Goal: Task Accomplishment & Management: Complete application form

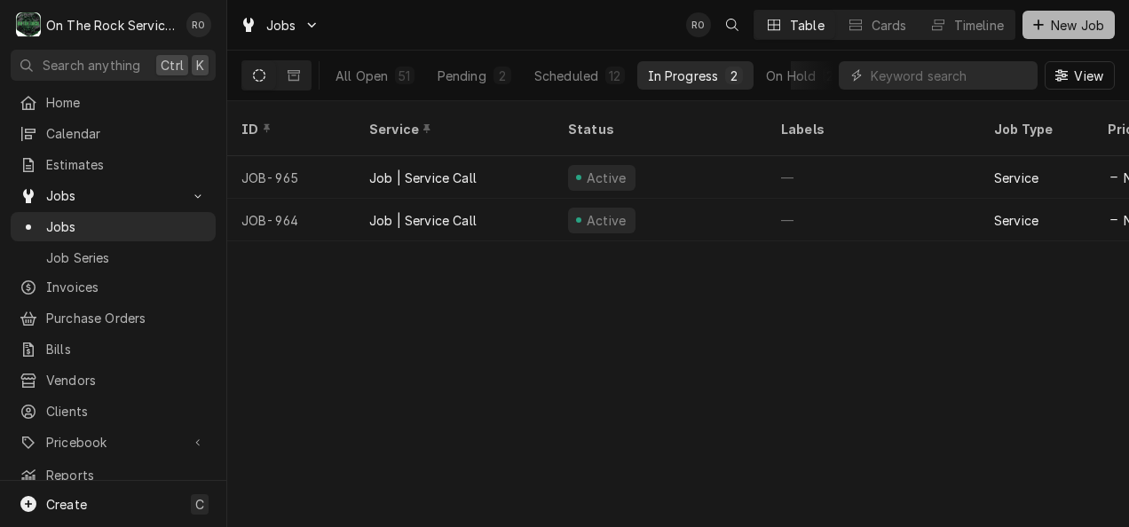
click at [1079, 20] on span "New Job" at bounding box center [1078, 25] width 60 height 19
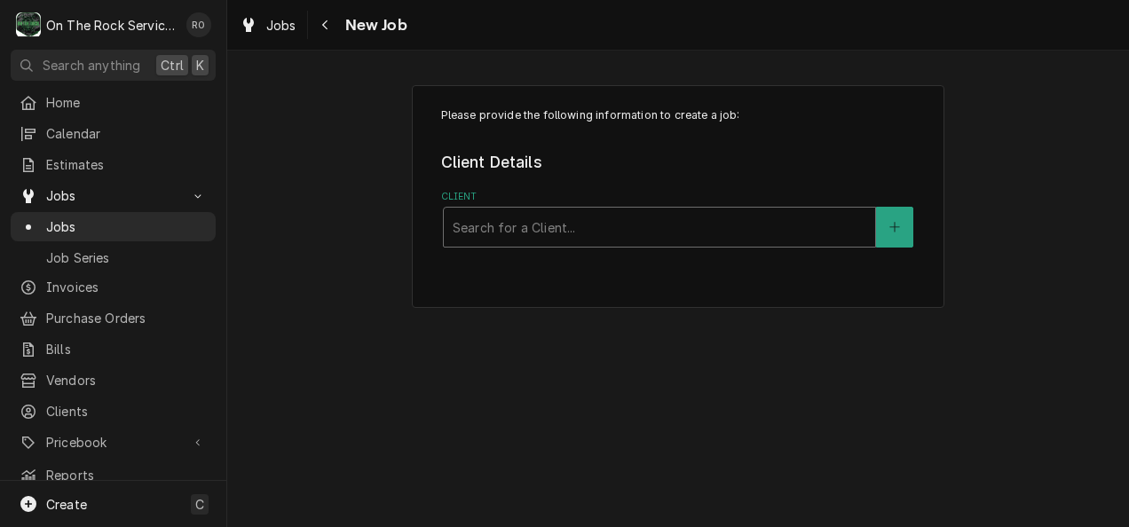
click at [682, 227] on div "Client" at bounding box center [660, 227] width 414 height 32
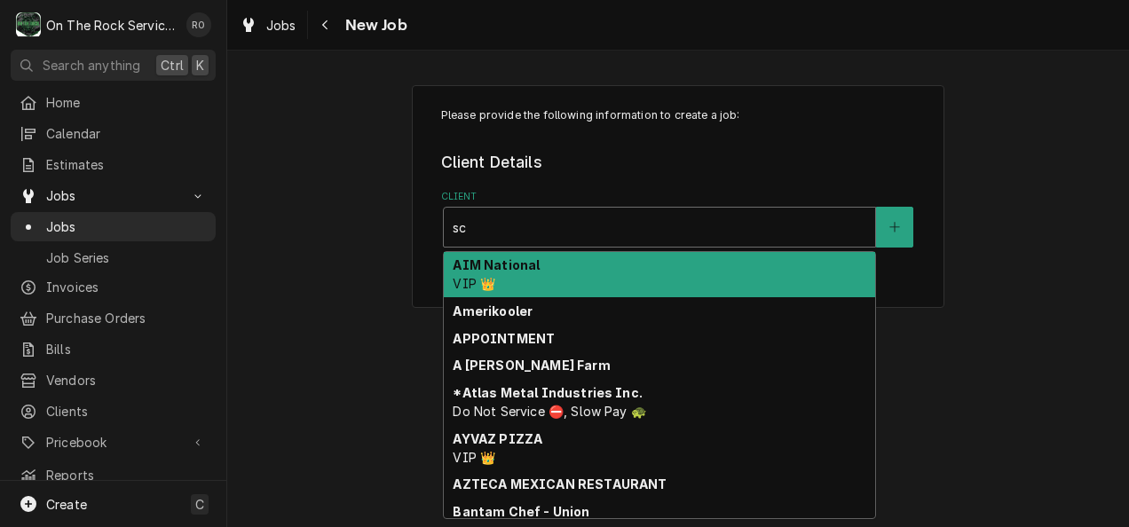
type input "s"
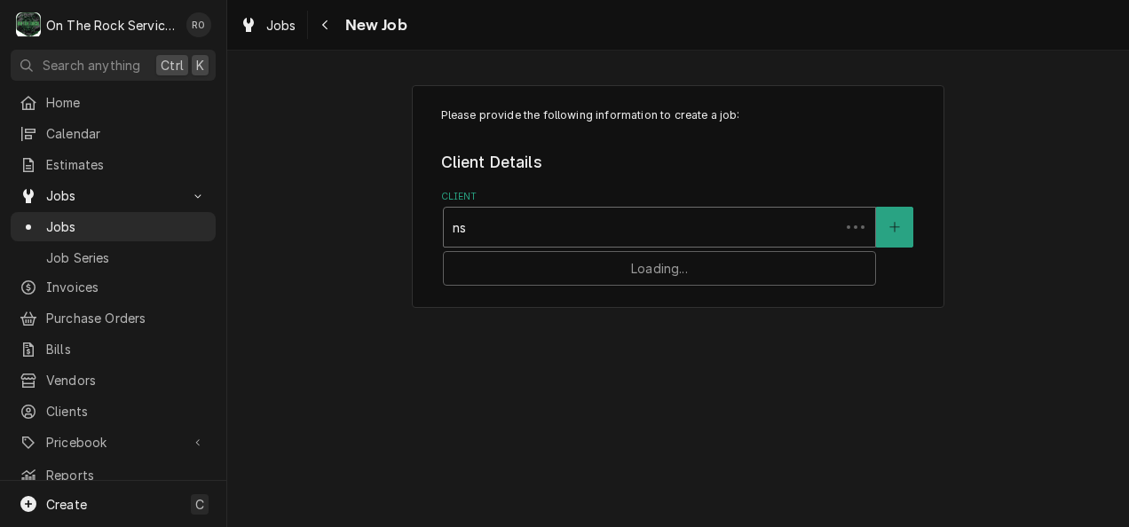
type input "n"
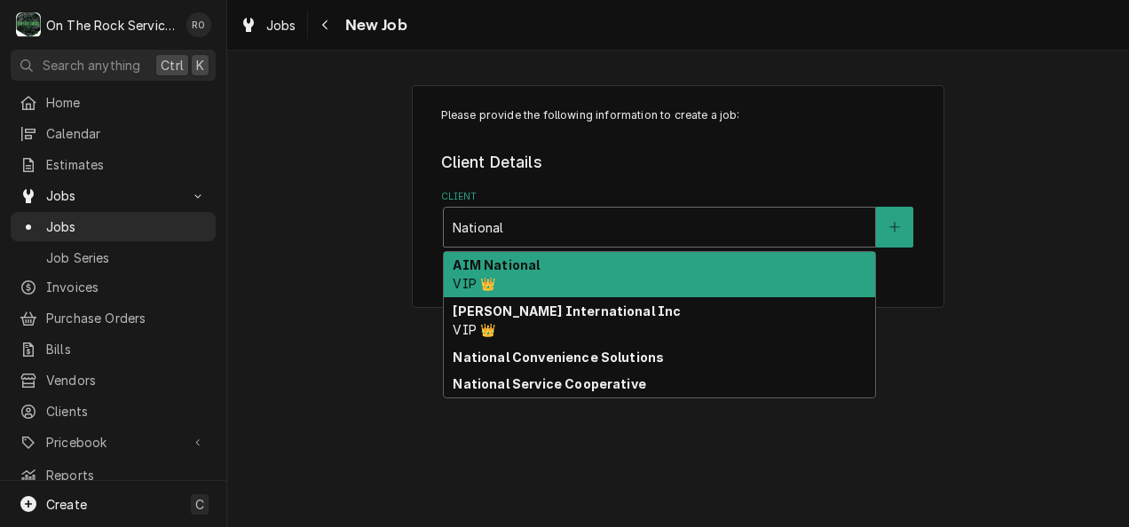
type input "National"
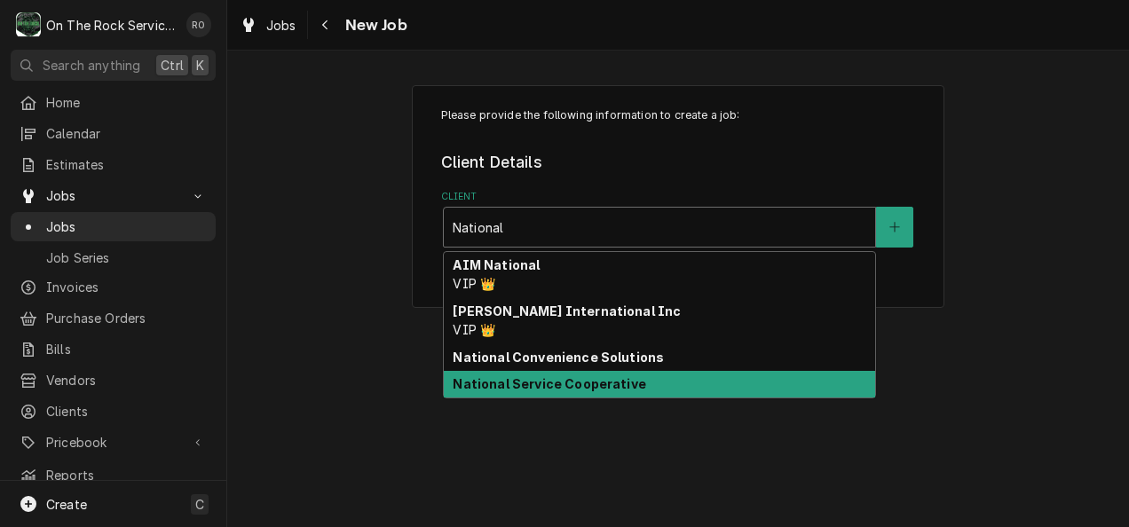
click at [597, 378] on strong "National Service Cooperative" at bounding box center [549, 383] width 193 height 15
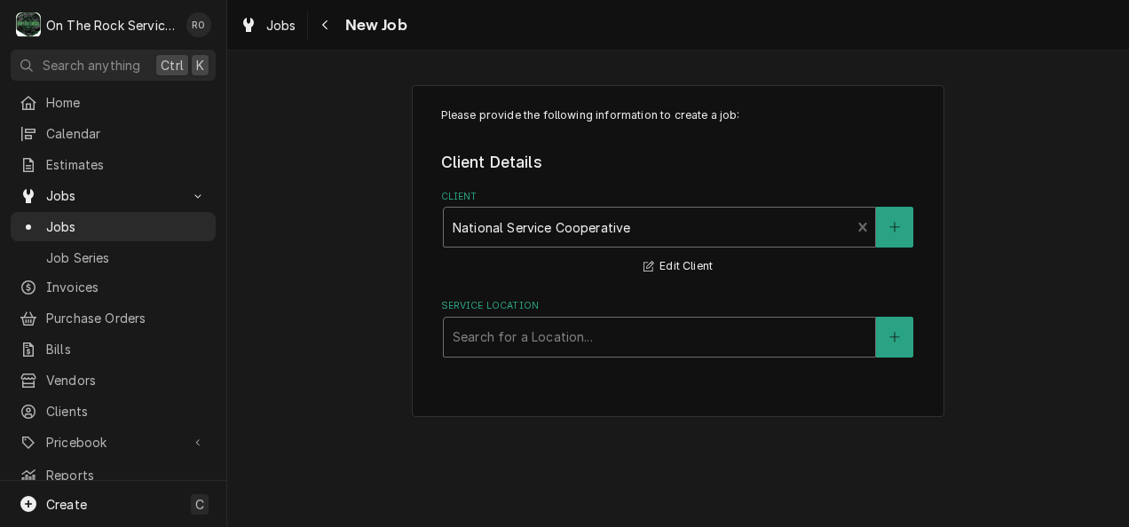
click at [583, 340] on div "Service Location" at bounding box center [660, 337] width 414 height 32
drag, startPoint x: 510, startPoint y: 318, endPoint x: 431, endPoint y: 271, distance: 92.0
click at [431, 271] on div "Please provide the following information to create a job: Client Details Client…" at bounding box center [678, 251] width 533 height 333
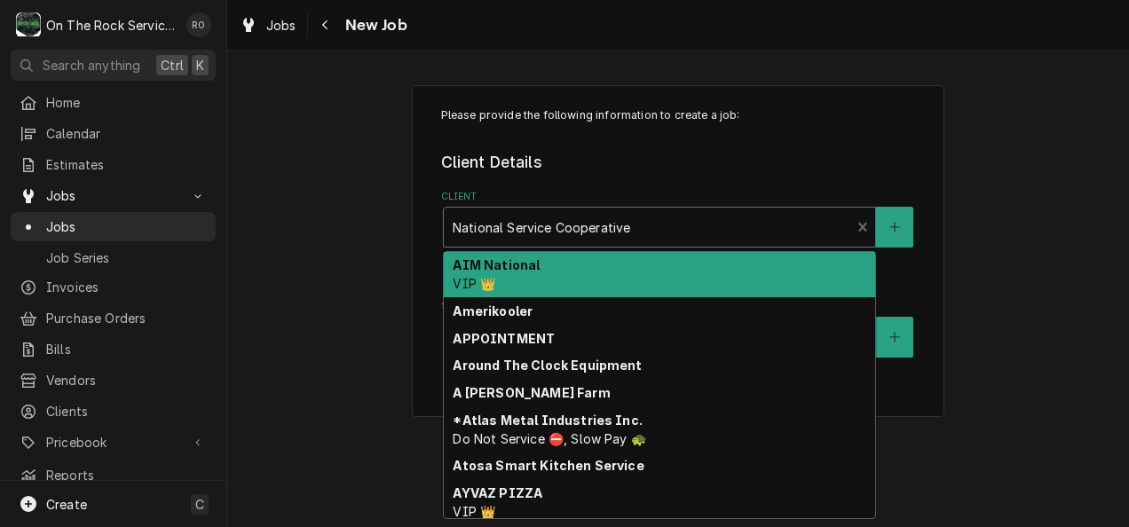
click at [671, 229] on div "Client" at bounding box center [648, 227] width 390 height 32
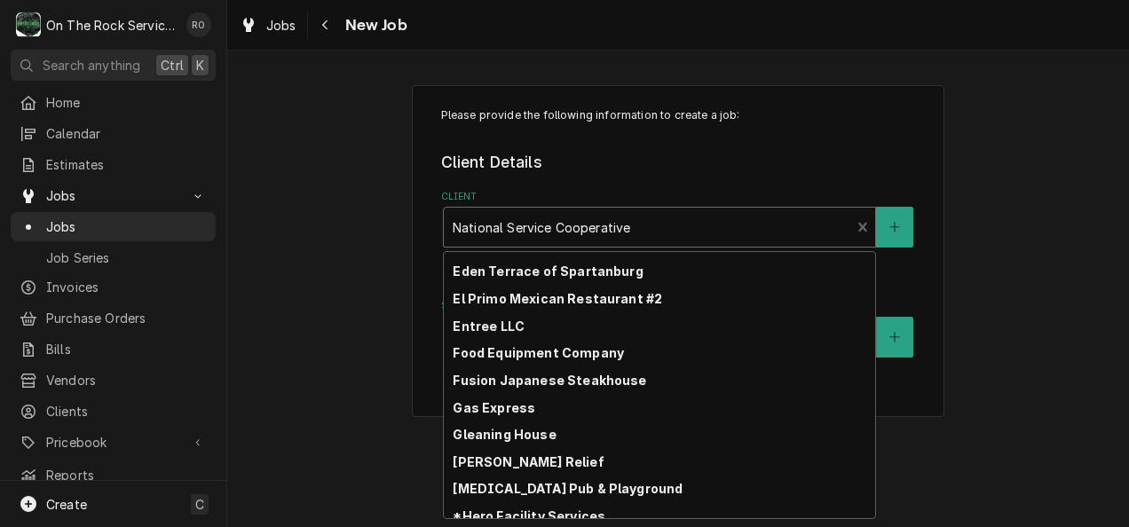
scroll to position [1190, 0]
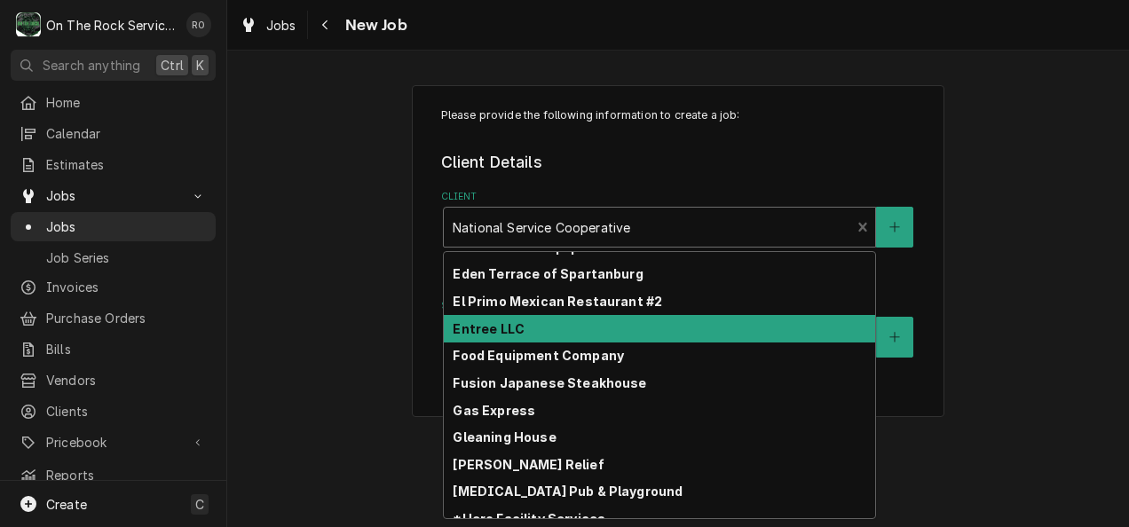
click at [499, 321] on strong "Entree LLC" at bounding box center [489, 328] width 72 height 15
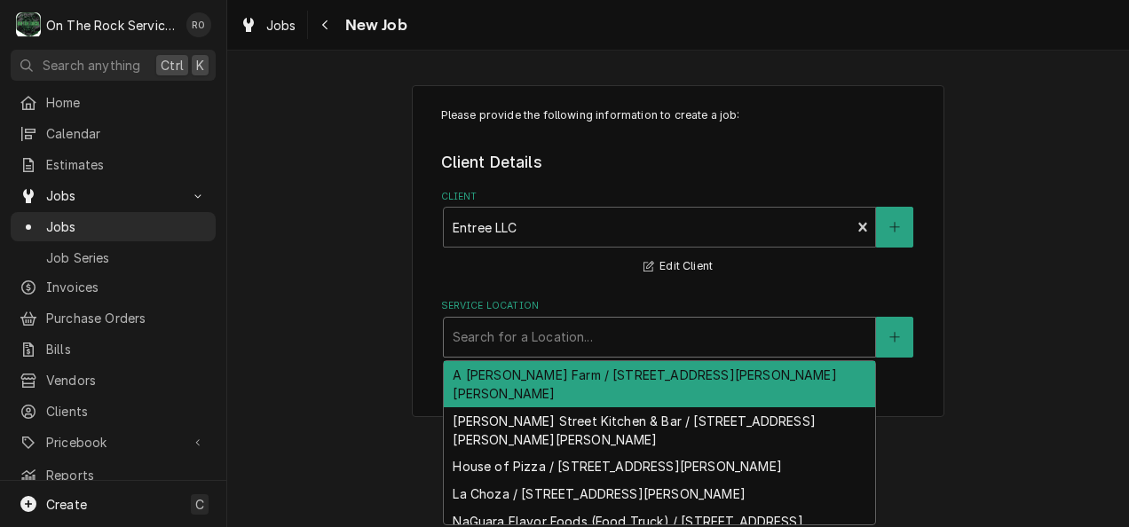
click at [583, 334] on div "Service Location" at bounding box center [660, 337] width 414 height 32
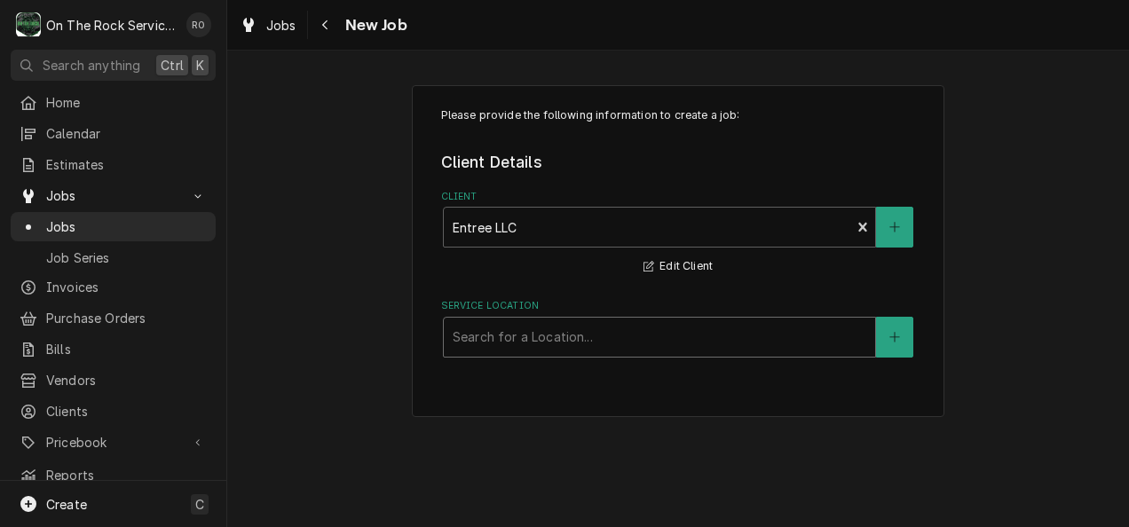
click at [720, 334] on div "Service Location" at bounding box center [660, 337] width 414 height 32
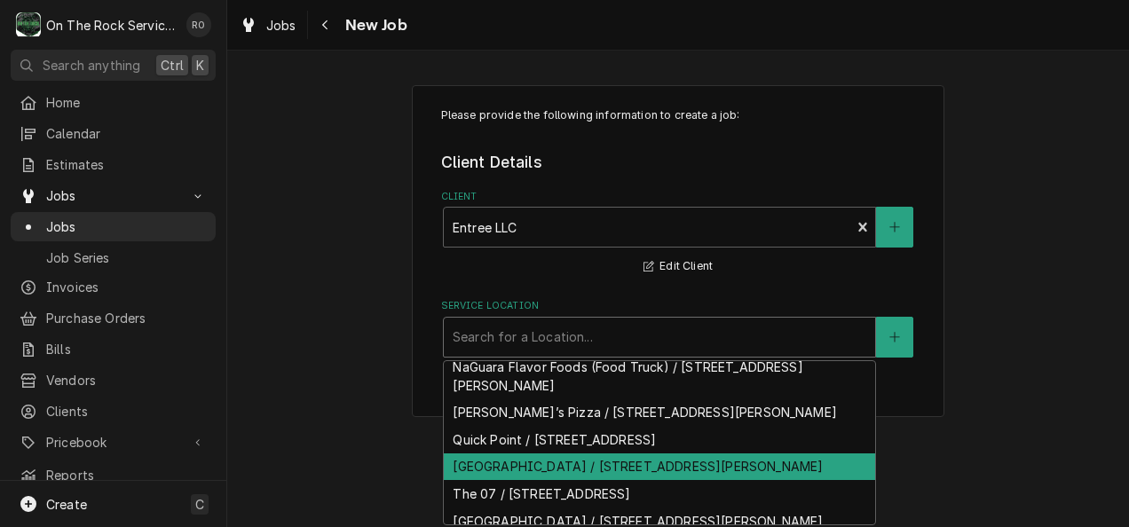
scroll to position [154, 0]
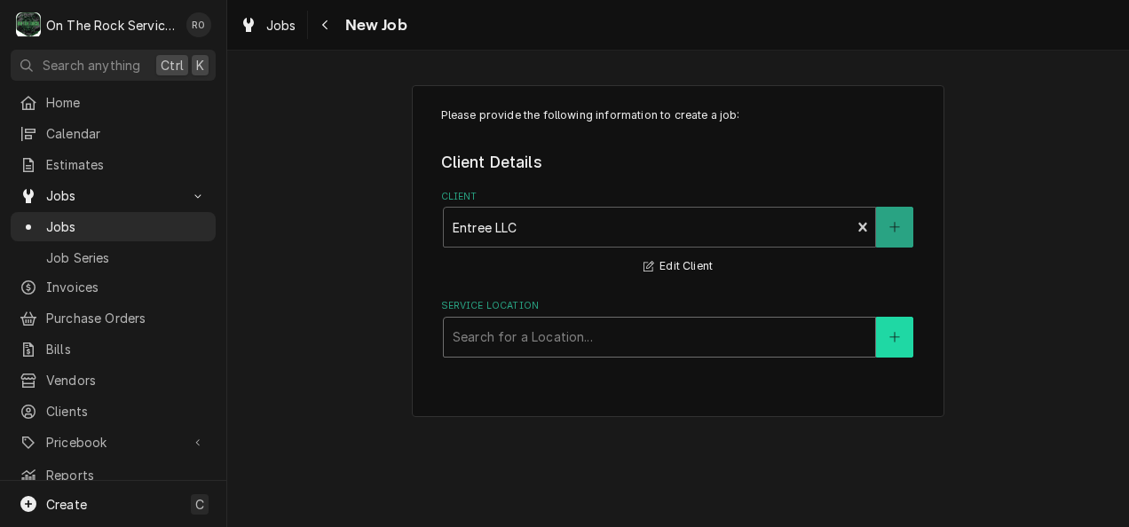
click at [899, 328] on button "Service Location" at bounding box center [894, 337] width 37 height 41
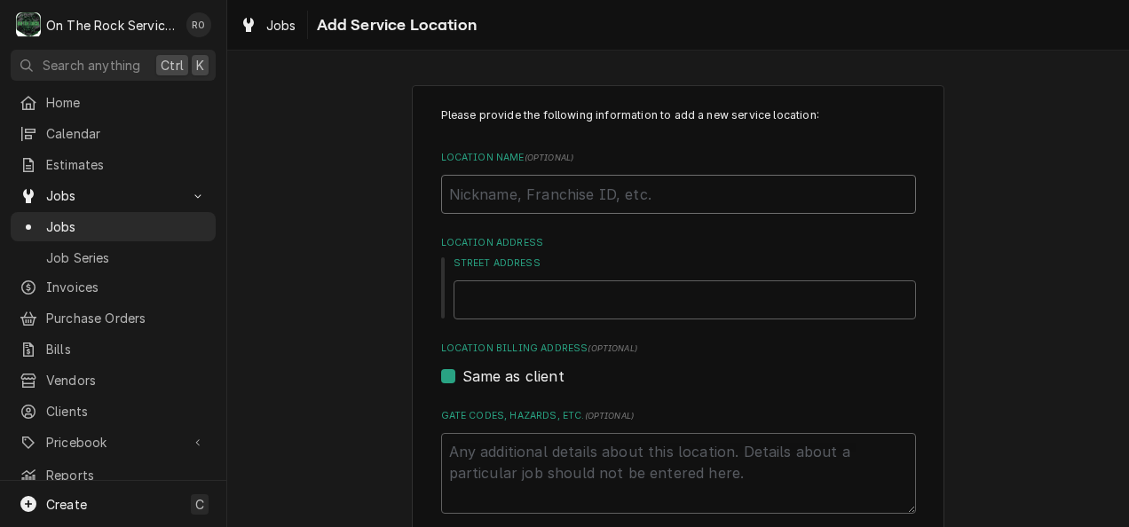
paste input ":R Place"
type textarea "x"
type input ":R Place"
type textarea "x"
type input "R Place"
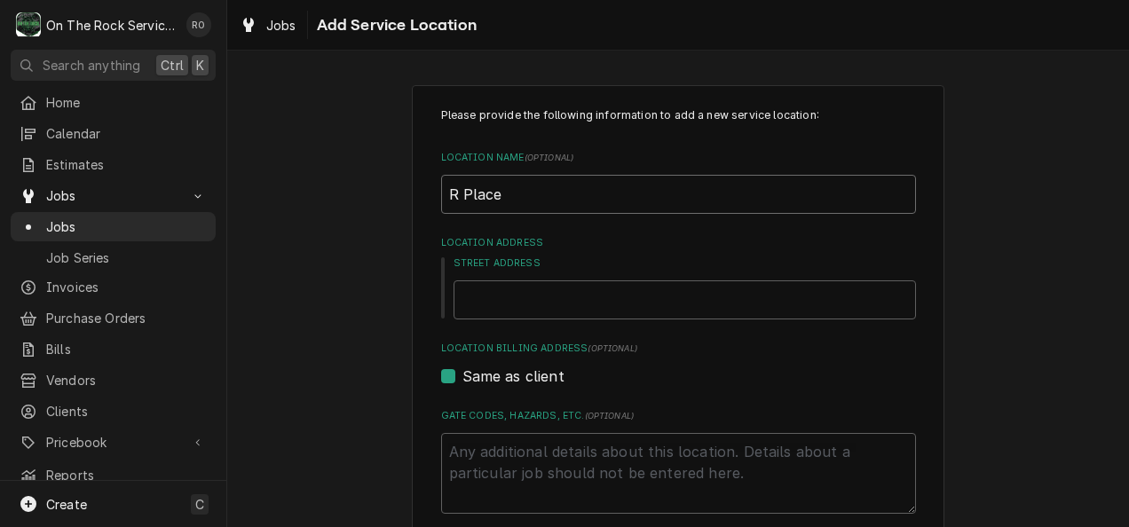
type textarea "x"
type input "FR Place"
type textarea "x"
type input "FR Place"
type textarea "x"
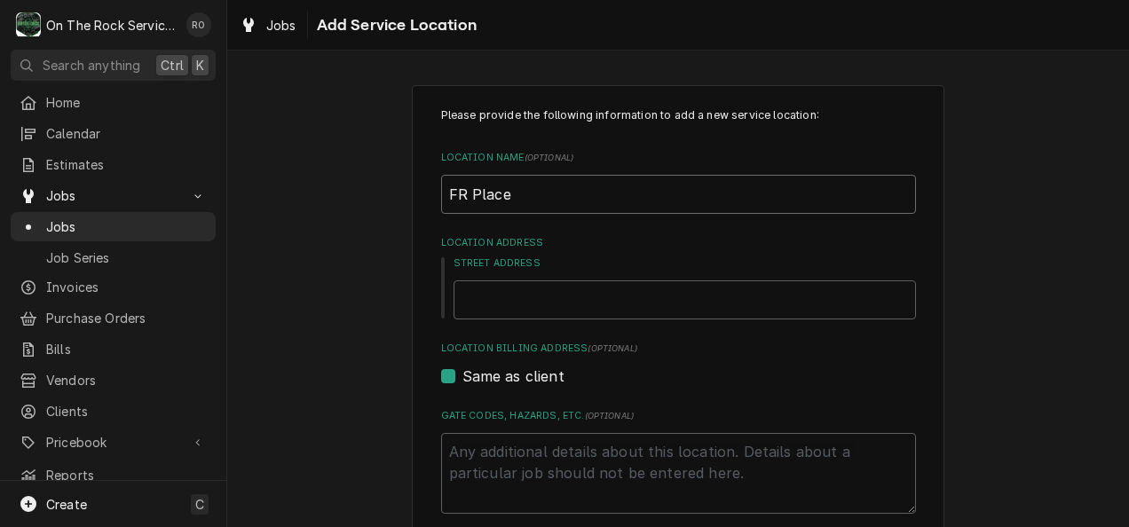
type input "R Place"
type textarea "x"
type input "R Place"
click at [480, 279] on div "Street Address" at bounding box center [685, 288] width 463 height 63
click at [482, 287] on input "Street Address" at bounding box center [685, 300] width 463 height 39
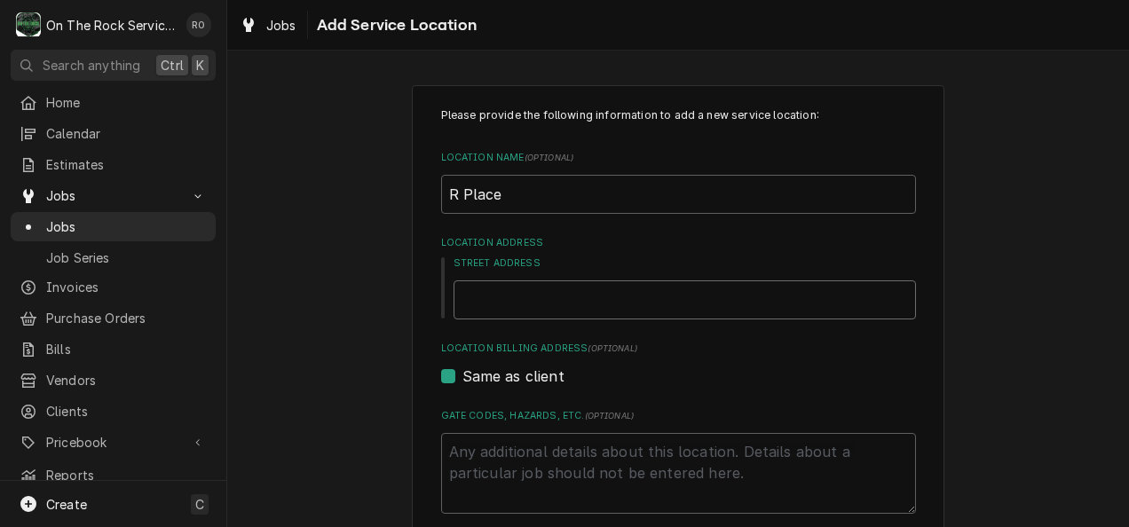
paste input "[STREET_ADDRESS]"
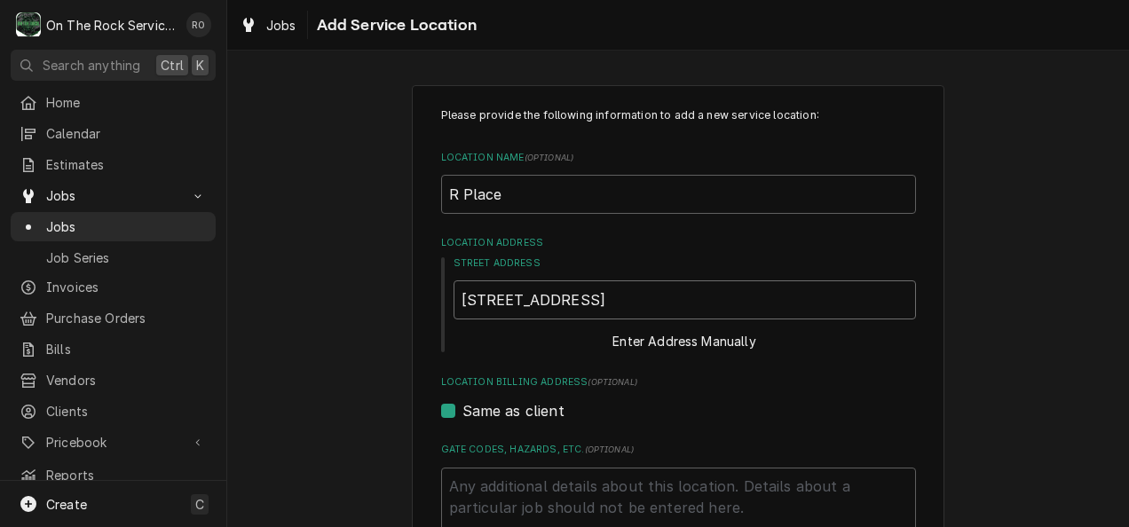
type textarea "x"
type input "[STREET_ADDRESS]"
type textarea "x"
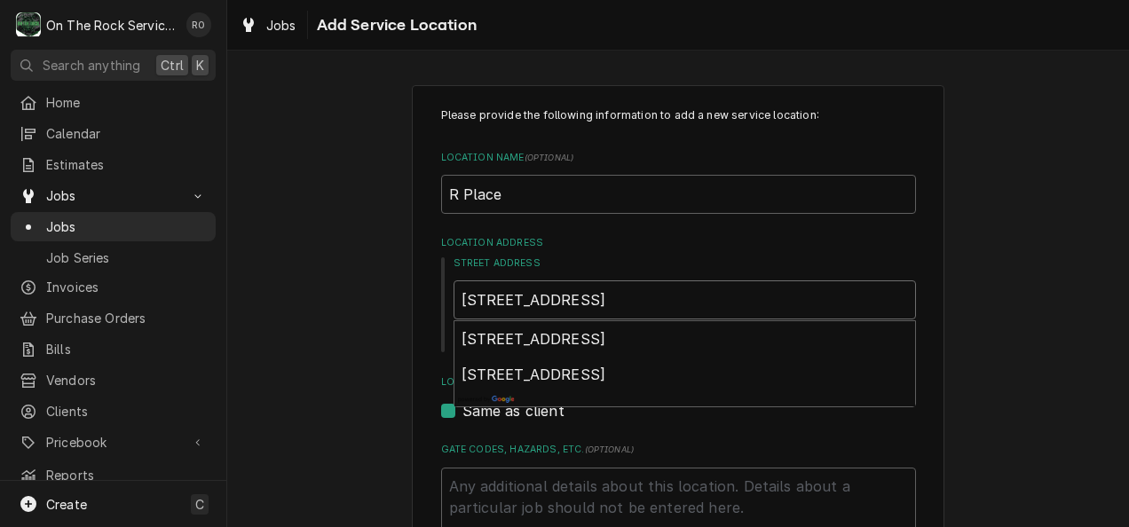
type input "[STREET_ADDRESS]"
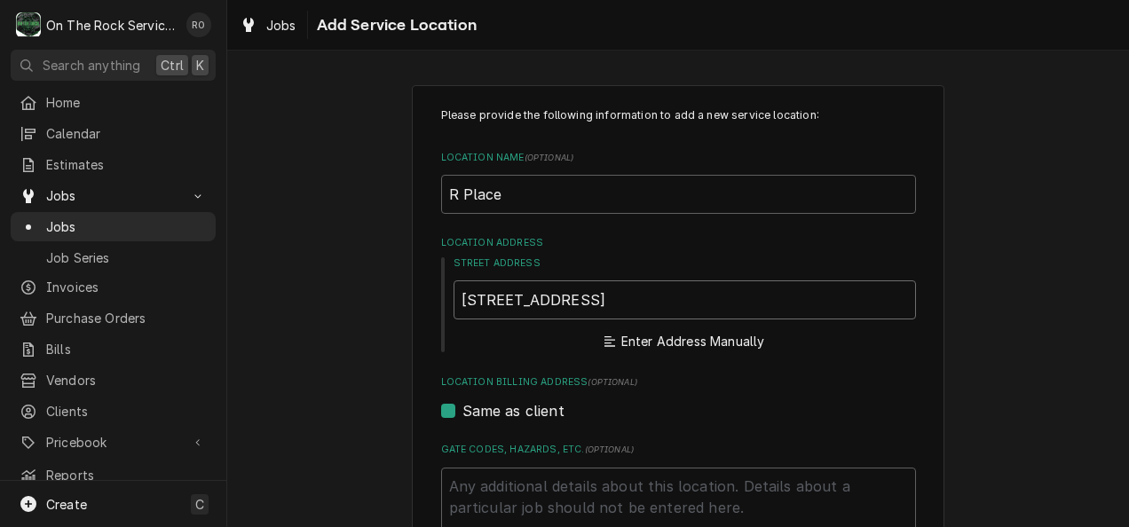
type textarea "x"
type input "[STREET_ADDRESS]"
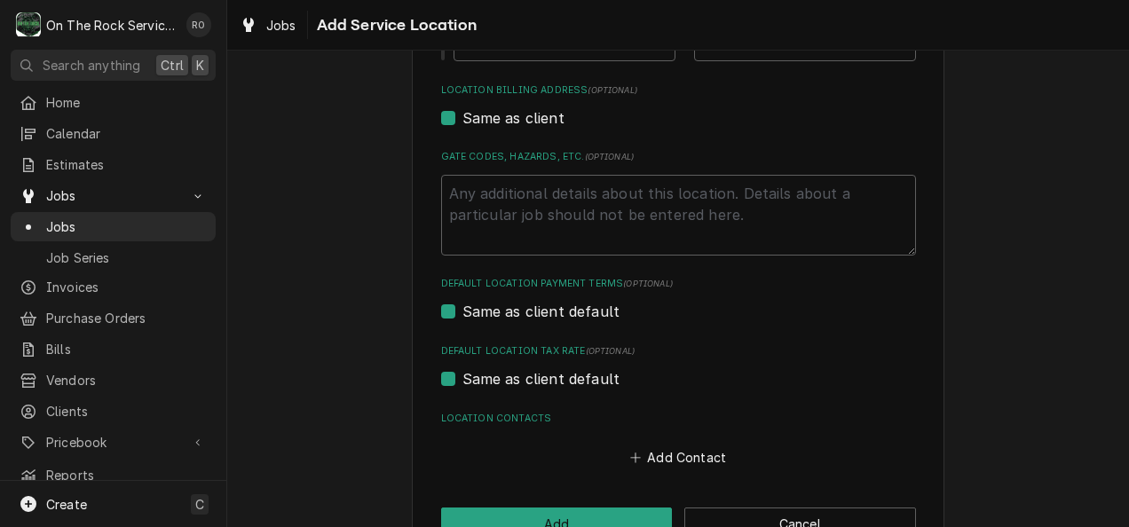
scroll to position [565, 0]
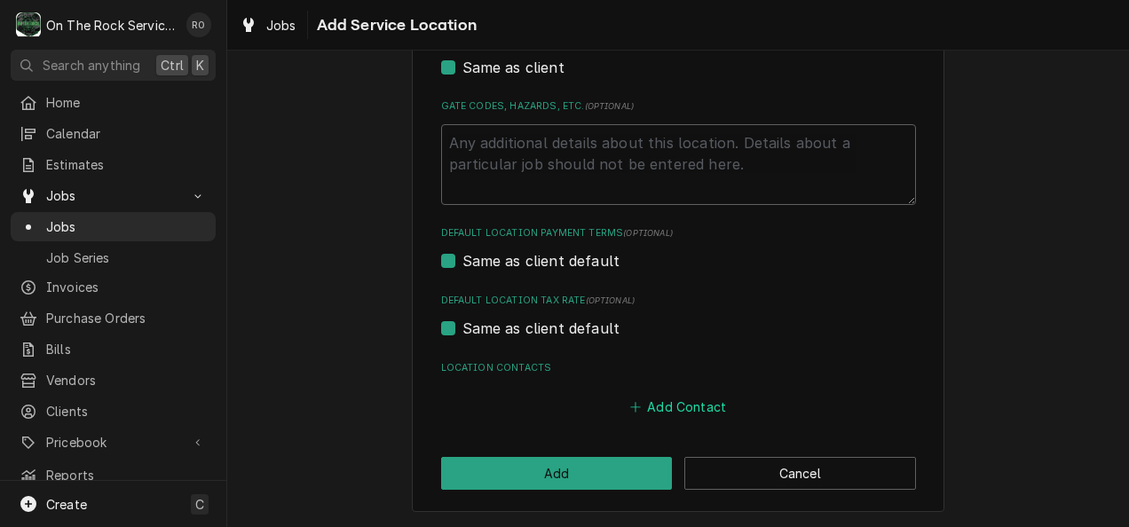
click at [655, 410] on button "Add Contact" at bounding box center [678, 407] width 102 height 25
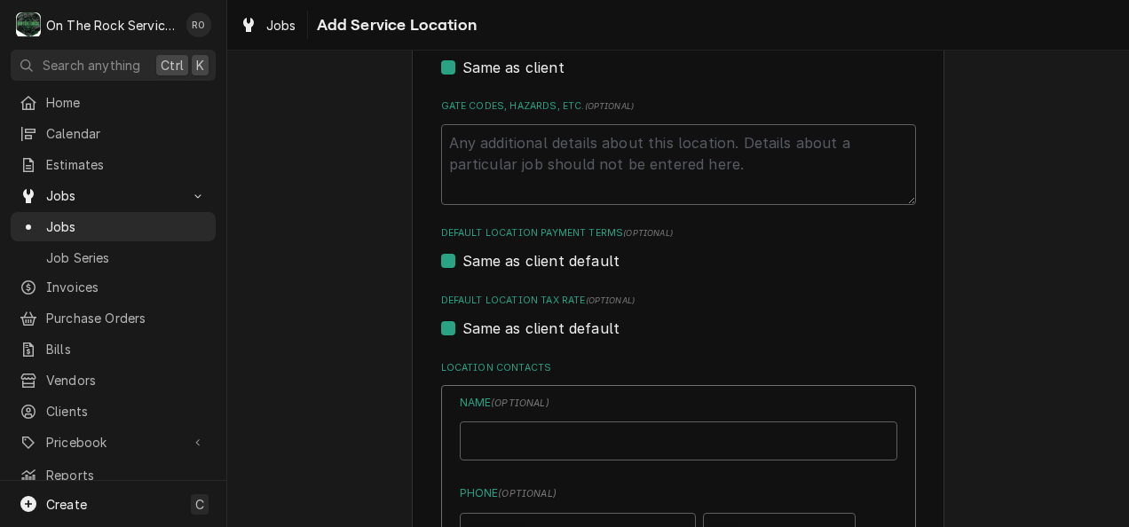
type textarea "x"
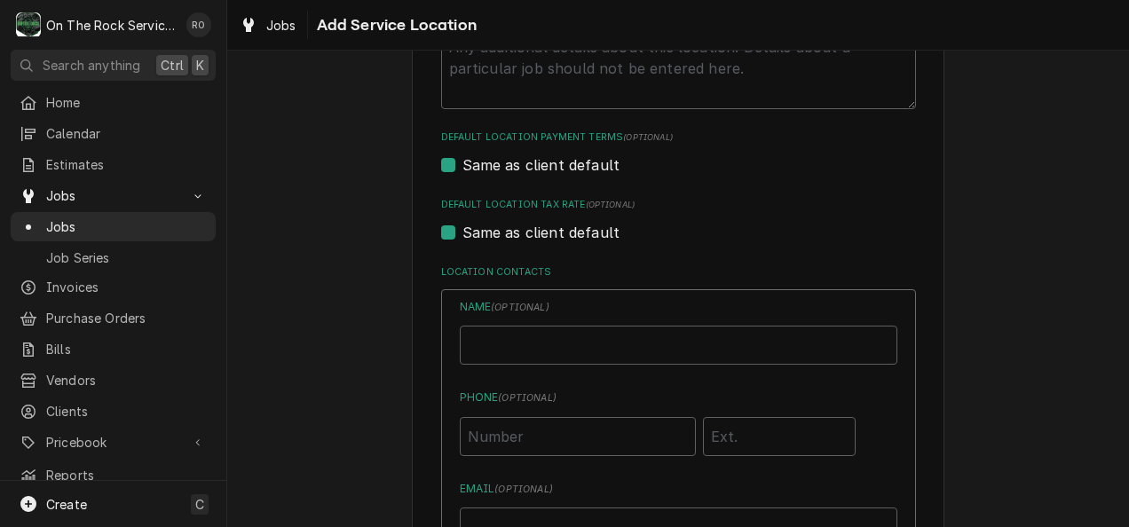
scroll to position [689, 0]
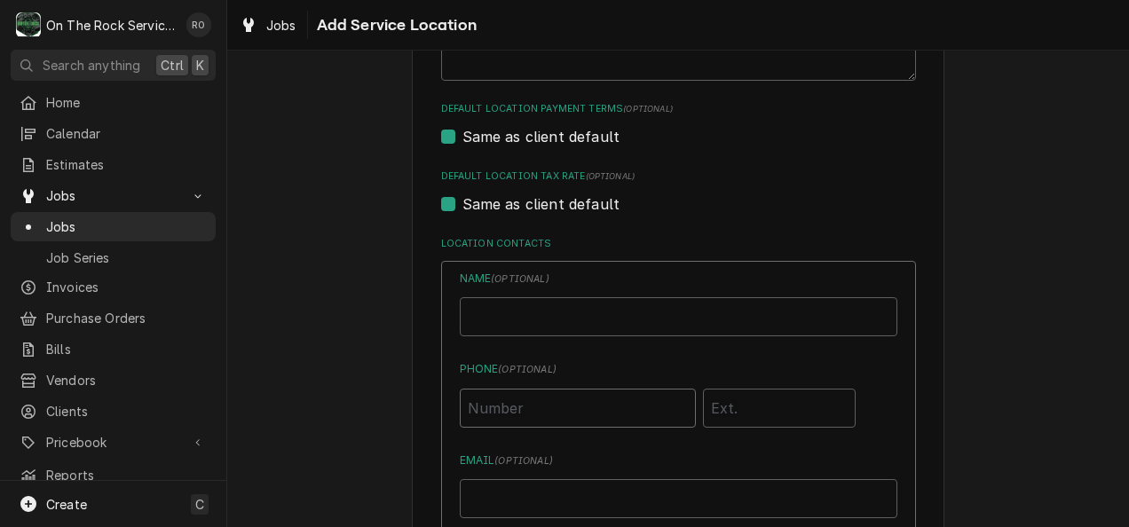
click at [521, 408] on input "Phone ( optional )" at bounding box center [578, 408] width 236 height 39
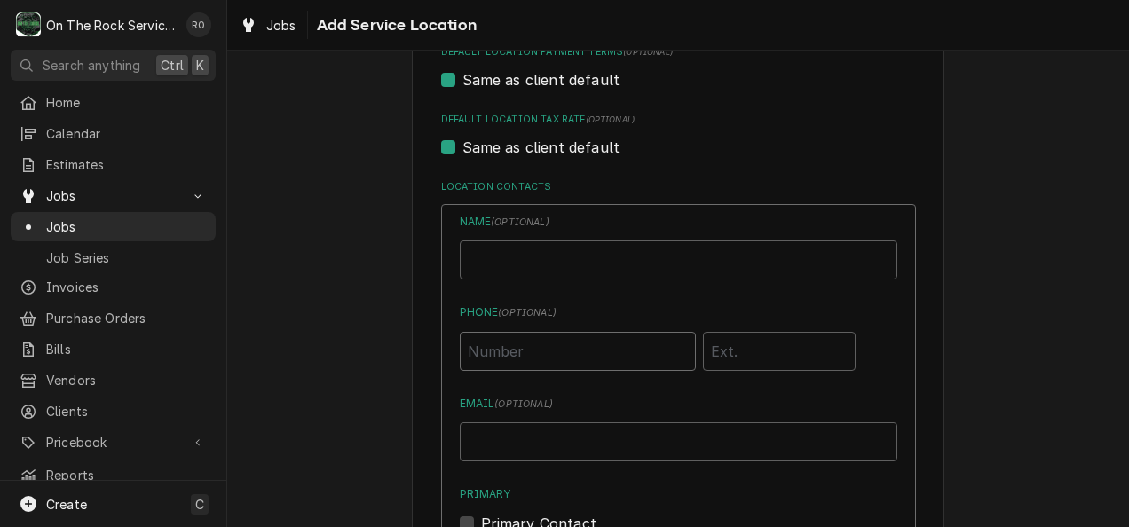
scroll to position [712, 0]
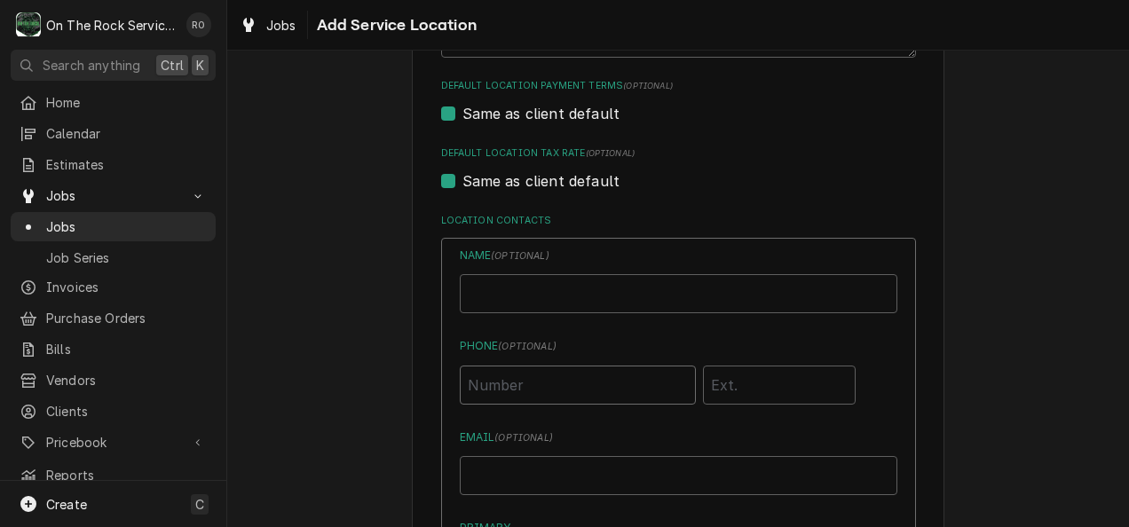
paste input "[PHONE_NUMBER]"
type input "[PHONE_NUMBER]"
click at [511, 297] on input "Location Name ( optional )" at bounding box center [679, 293] width 438 height 39
click at [476, 286] on input "Location Name ( optional )" at bounding box center [679, 293] width 438 height 39
paste input "[PERSON_NAME]"
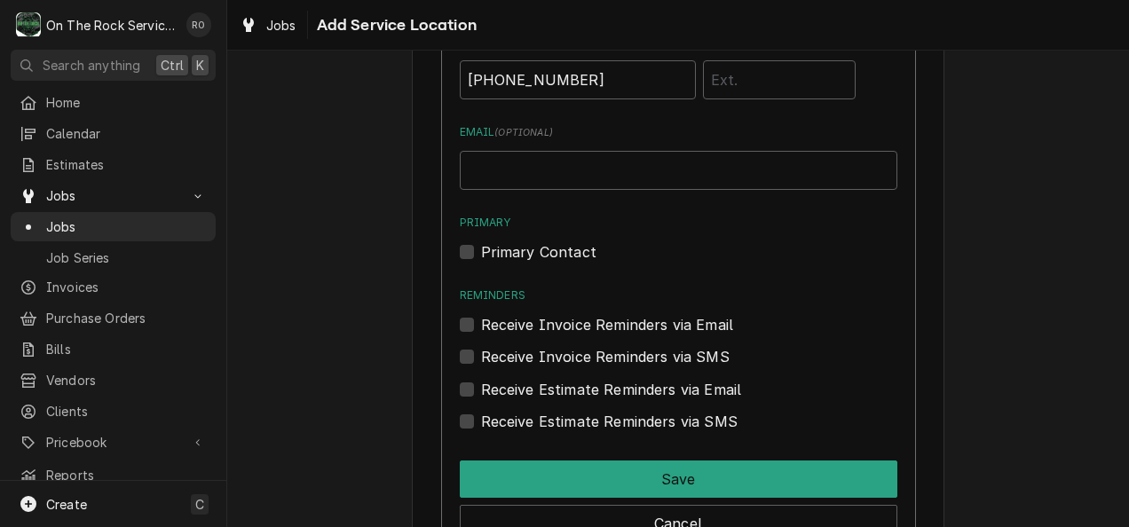
scroll to position [1019, 0]
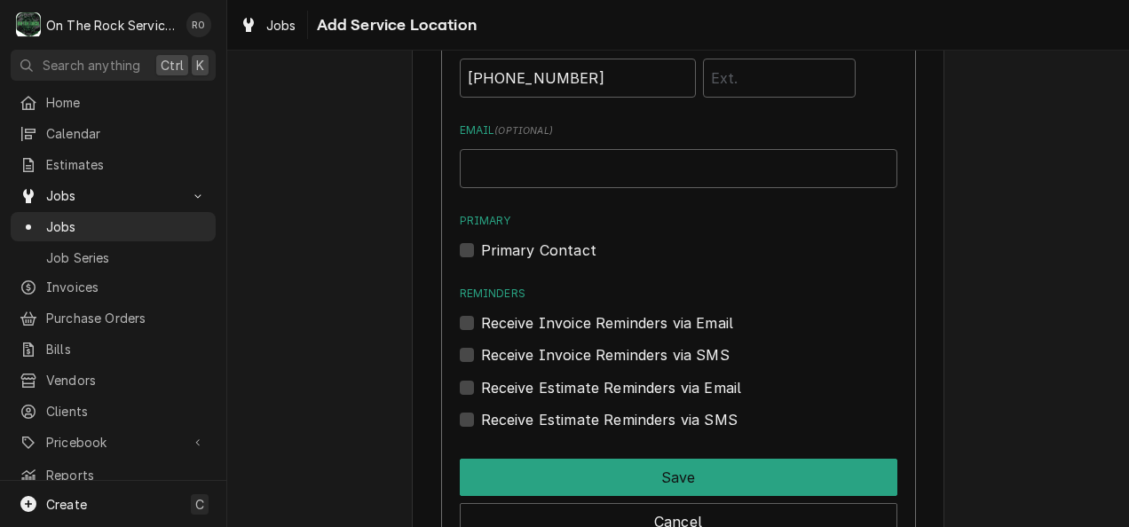
type input "[PERSON_NAME]"
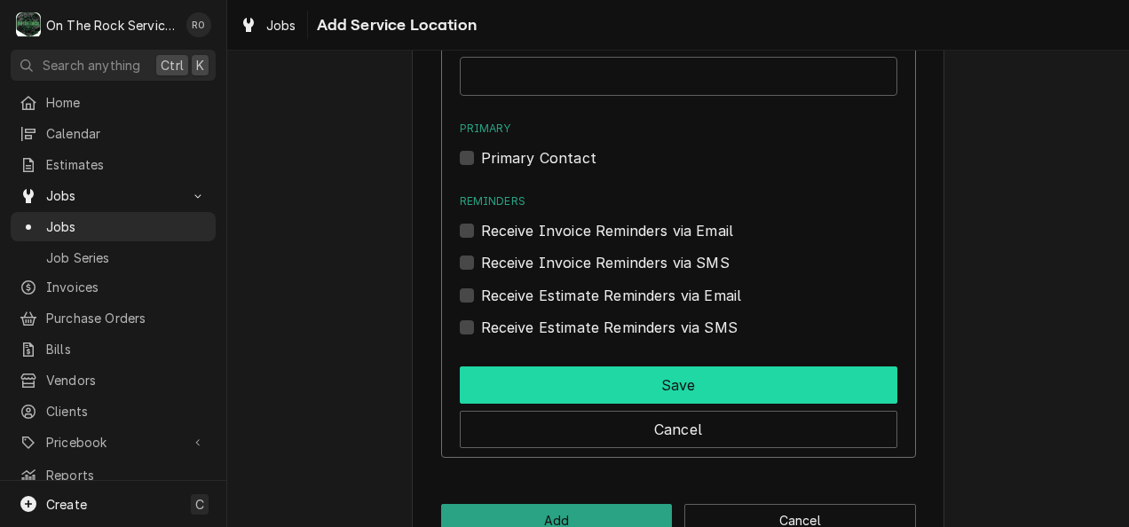
click at [703, 385] on button "Save" at bounding box center [679, 385] width 438 height 37
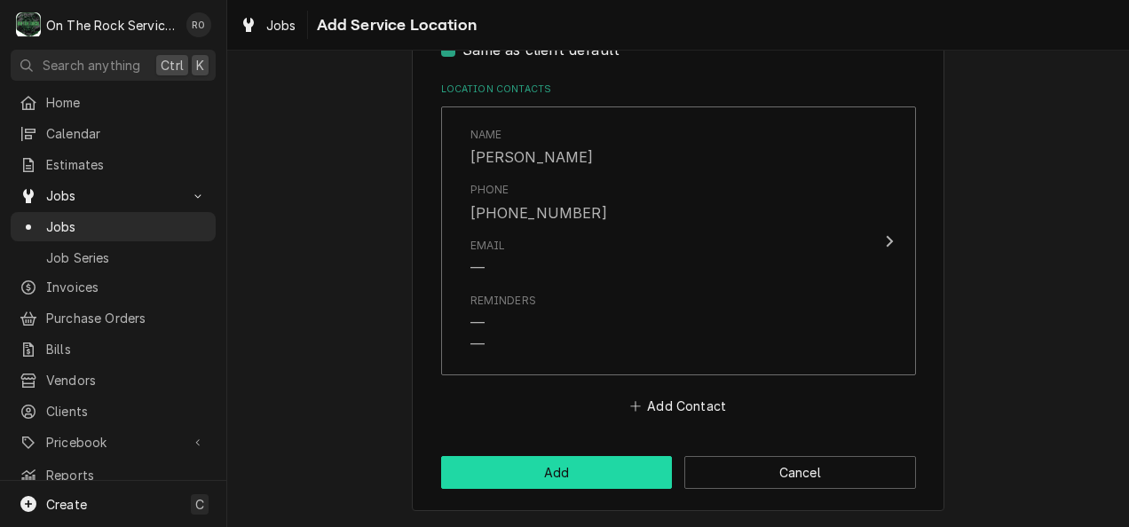
click at [598, 473] on button "Add" at bounding box center [557, 472] width 232 height 33
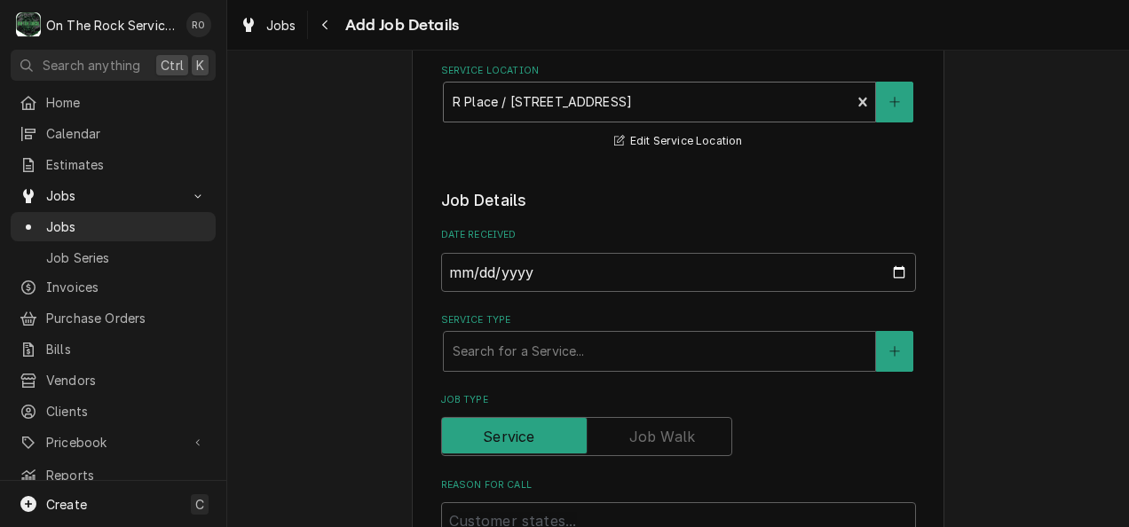
scroll to position [274, 0]
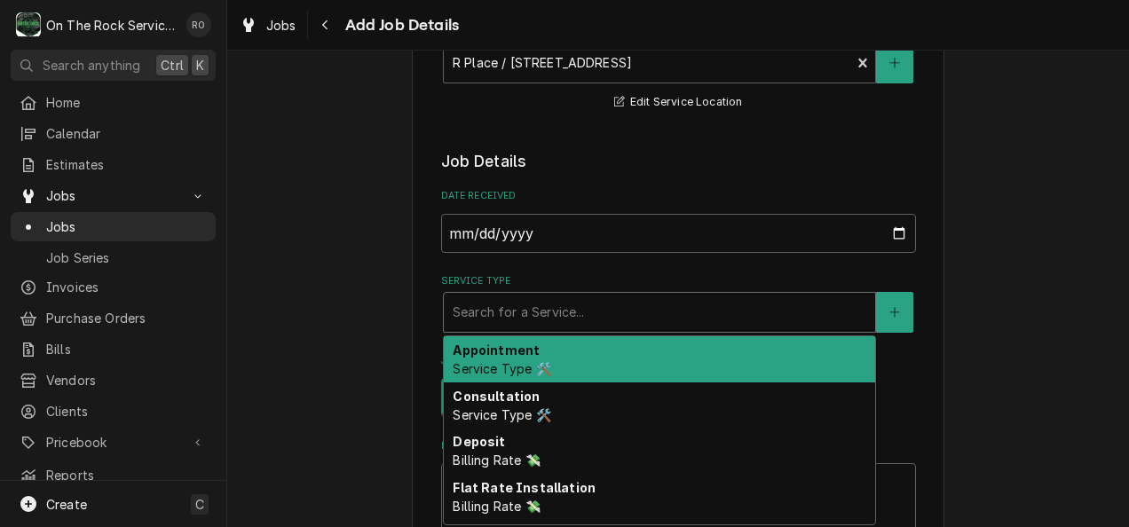
click at [546, 312] on div "Service Type" at bounding box center [660, 313] width 414 height 32
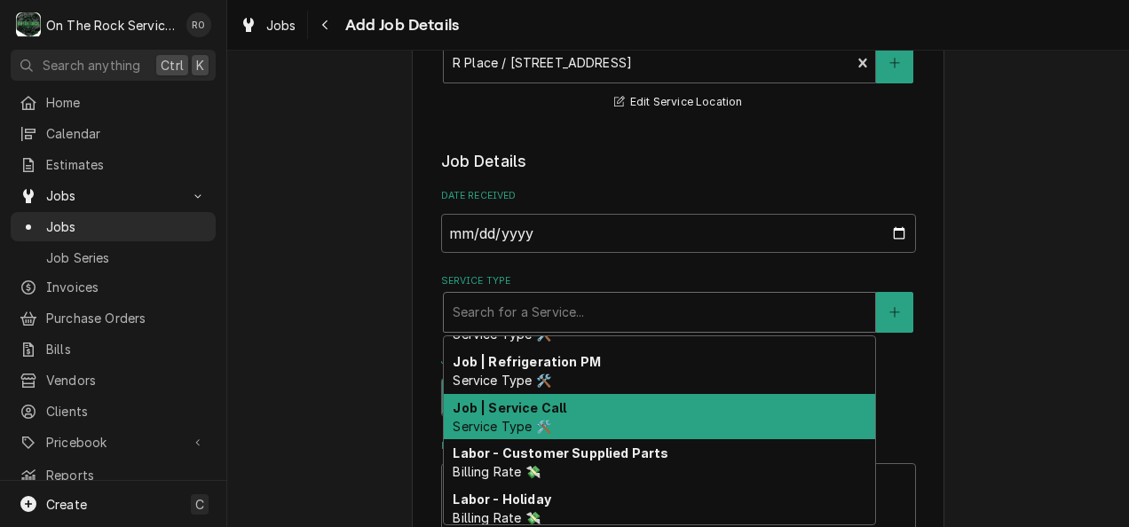
scroll to position [724, 0]
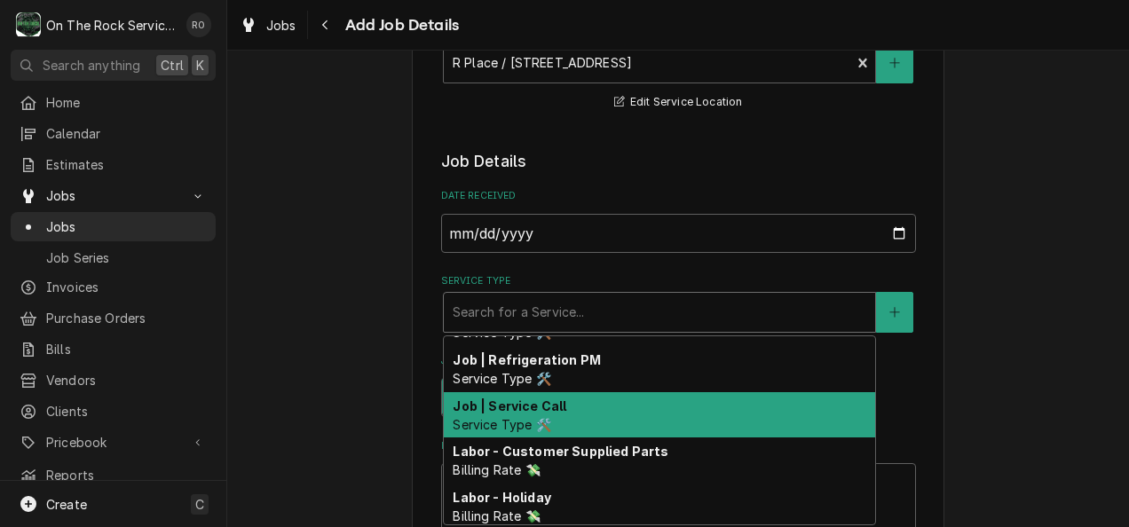
click at [529, 418] on span "Service Type 🛠️" at bounding box center [502, 424] width 98 height 15
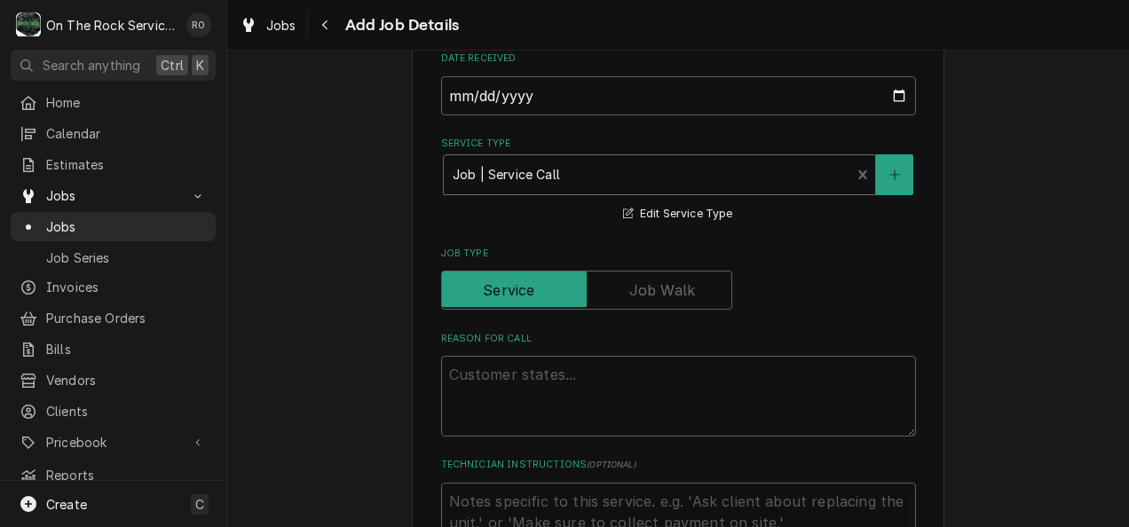
scroll to position [431, 0]
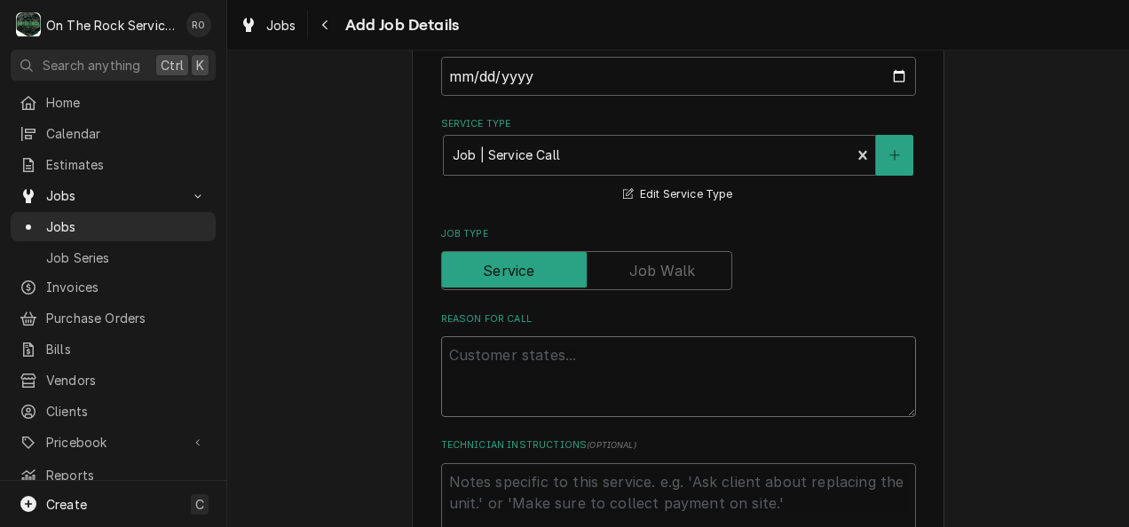
click at [536, 370] on textarea "Reason For Call" at bounding box center [678, 376] width 475 height 81
click at [193, 78] on nav "O On The Rock Services RO Search anything Ctrl K Home Calendar Estimates Jobs J…" at bounding box center [113, 263] width 227 height 527
click at [452, 352] on textarea "Reason For Call" at bounding box center [678, 376] width 475 height 81
type textarea "x"
type textarea "r"
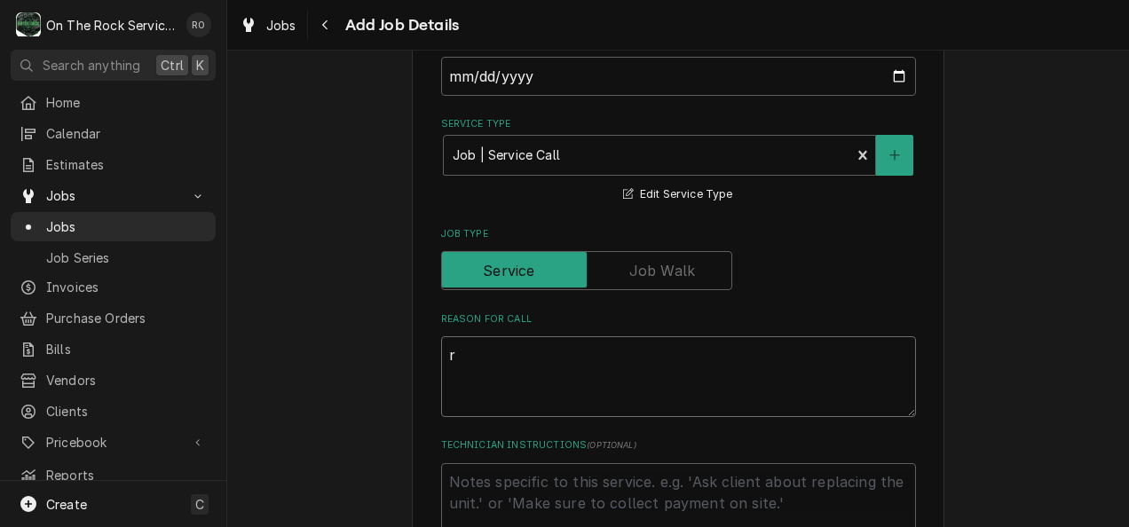
type textarea "x"
type textarea "re"
type textarea "x"
type textarea "r"
type textarea "x"
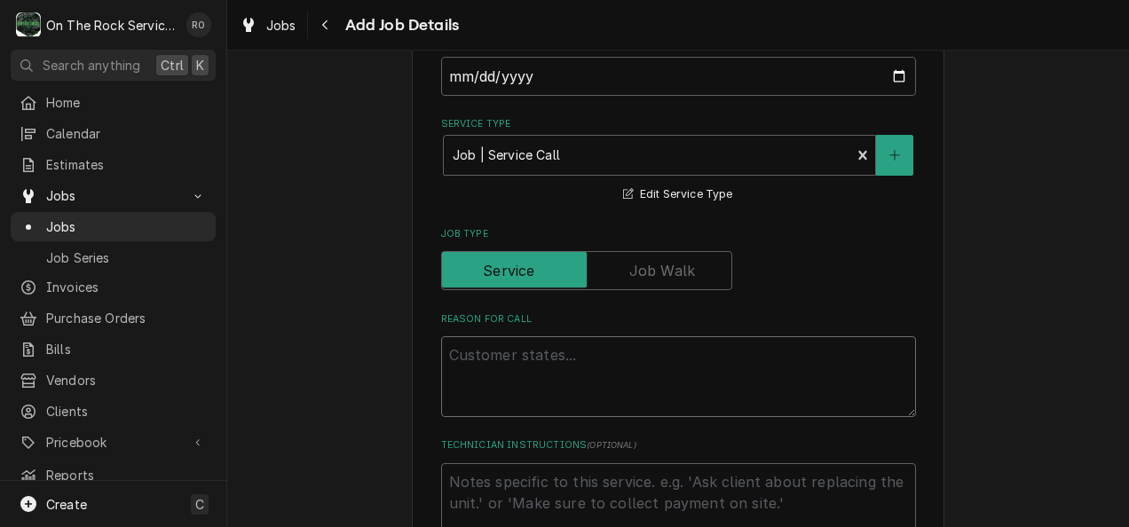
type textarea "x"
type textarea "R"
type textarea "x"
type textarea "Re"
type textarea "x"
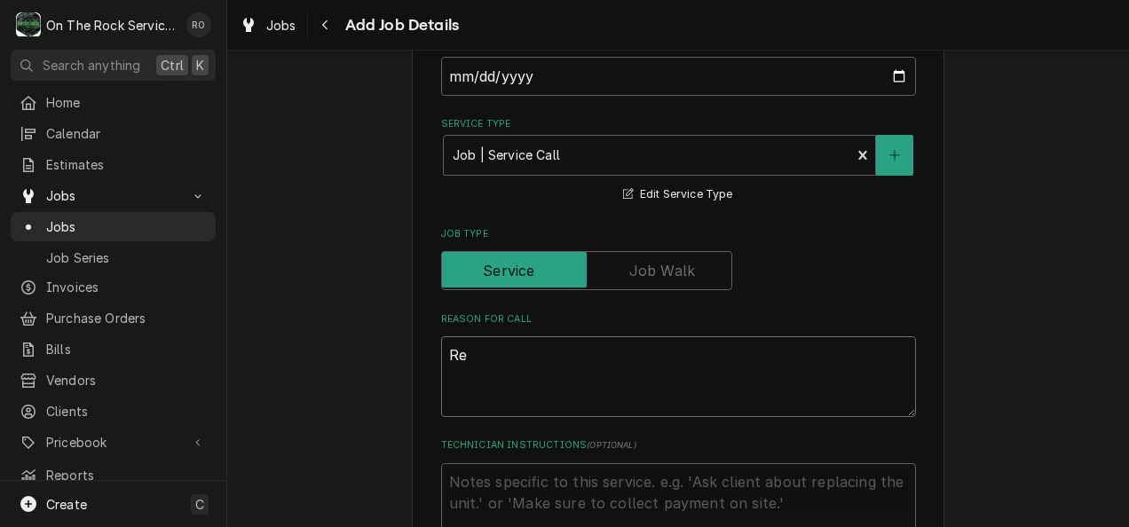
type textarea "Req"
type textarea "x"
type textarea "Requ"
type textarea "x"
type textarea "Reque"
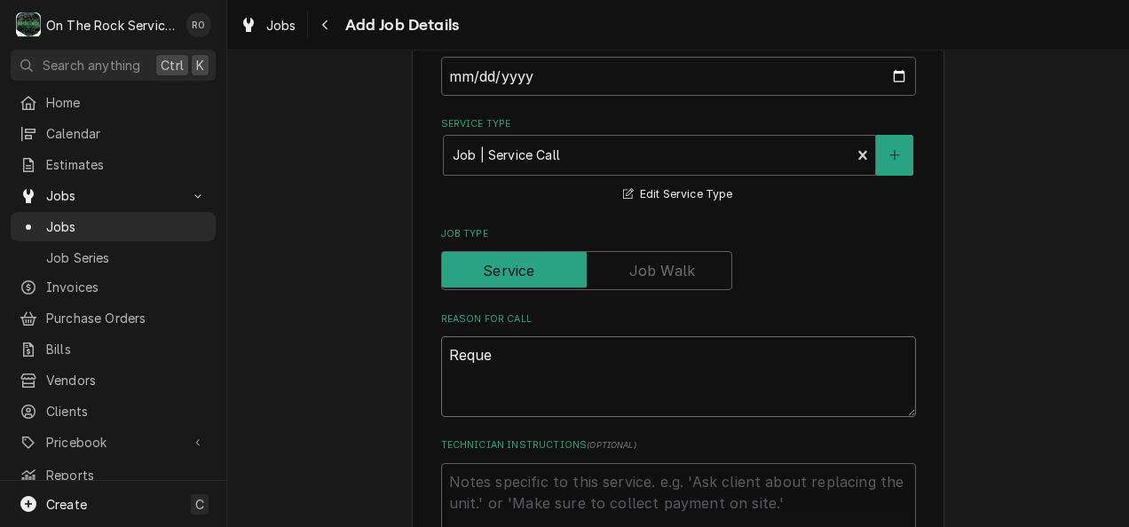
type textarea "x"
type textarea "Reques"
type textarea "x"
type textarea "Request"
type textarea "x"
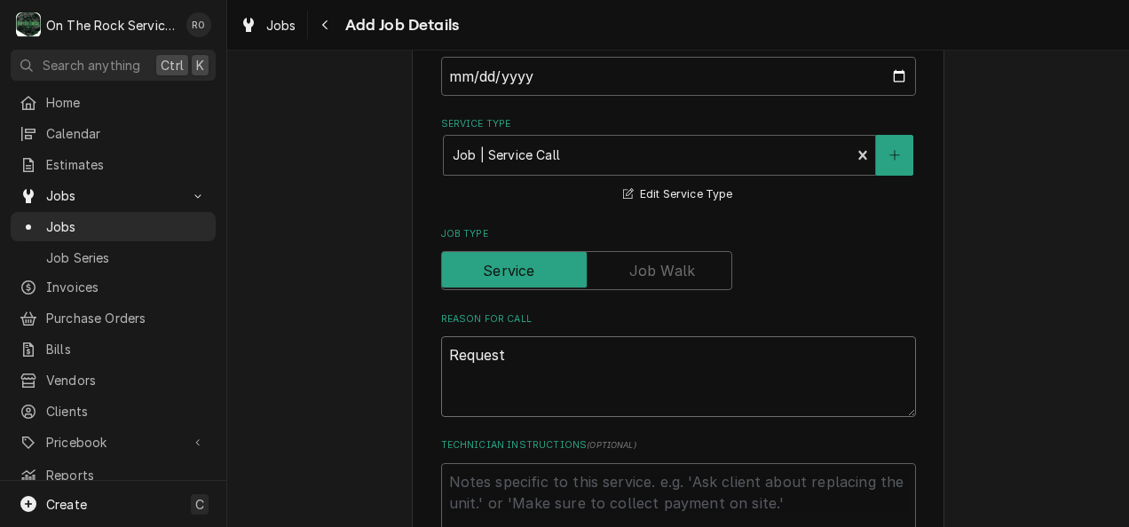
type textarea "Request#"
type textarea "x"
type textarea "Request#"
type textarea "x"
type textarea "Request#"
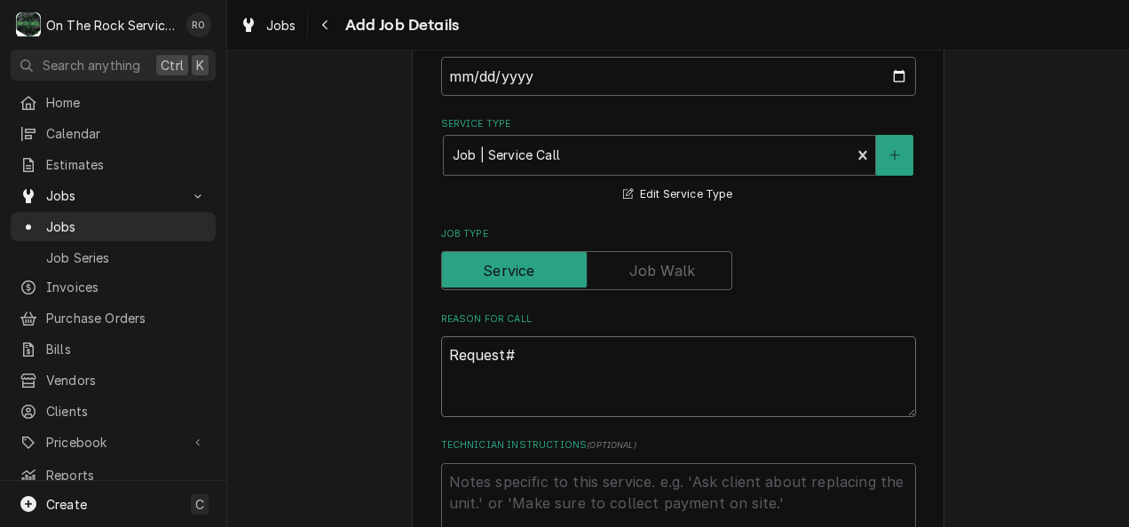
paste textarea "R261422"
type textarea "x"
type textarea "Request# R261422"
type textarea "x"
type textarea "Request# R261422"
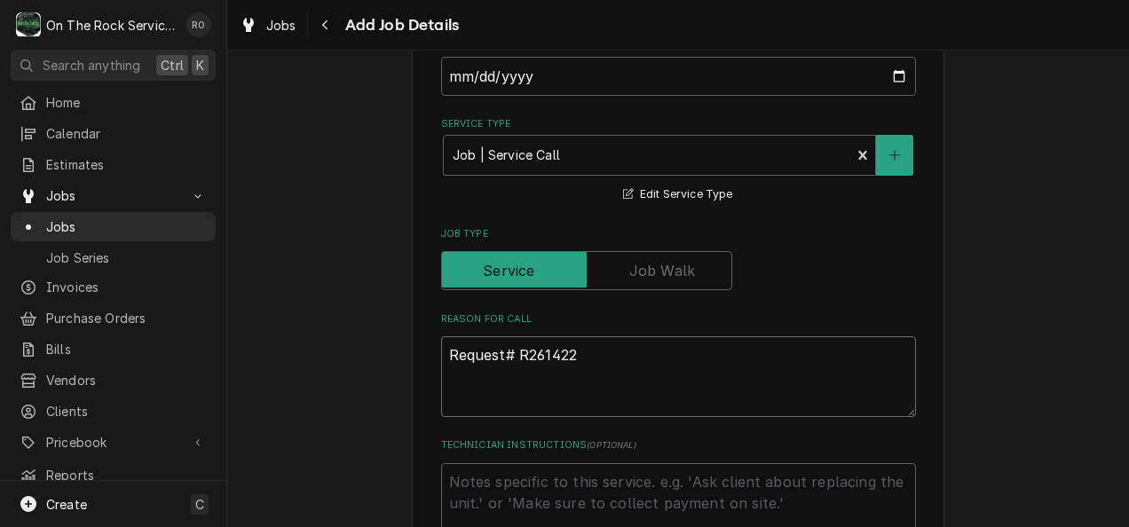
type textarea "x"
type textarea "Request# R261422"
click at [471, 380] on textarea "Request# R261422" at bounding box center [678, 376] width 475 height 81
type textarea "x"
type textarea "Request# R261422 W"
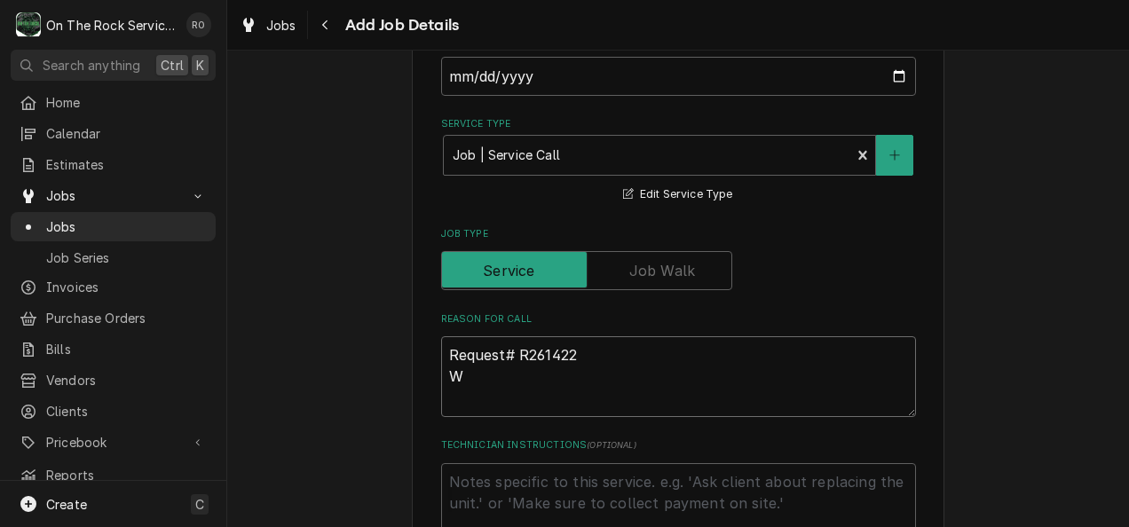
type textarea "x"
type textarea "Request# R261422 WO"
type textarea "x"
type textarea "Request# R261422 WO#"
type textarea "x"
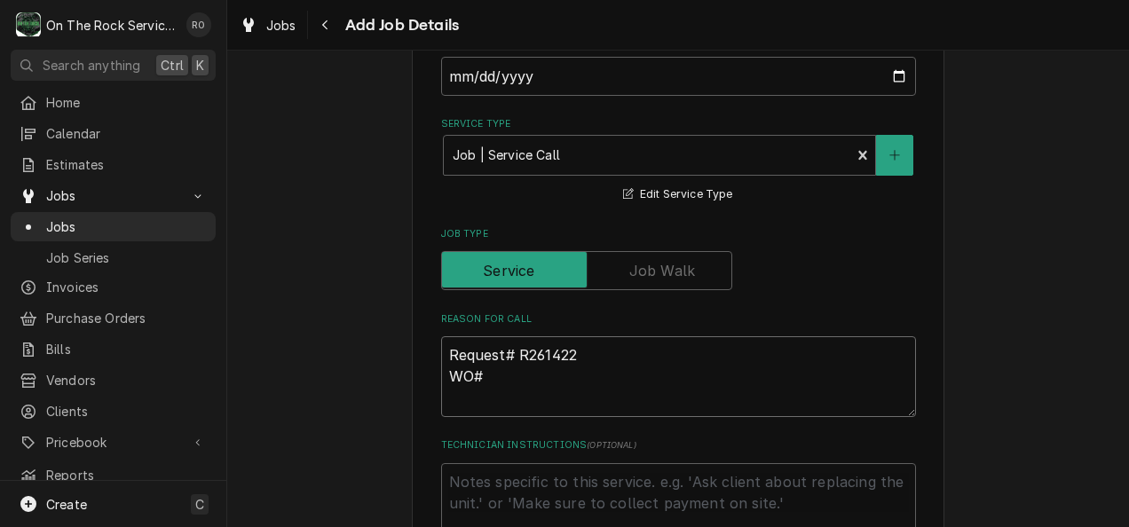
type textarea "Request# R261422 WO#b"
type textarea "x"
type textarea "Request# R261422 WO#"
type textarea "x"
type textarea "Request# R261422 WO#"
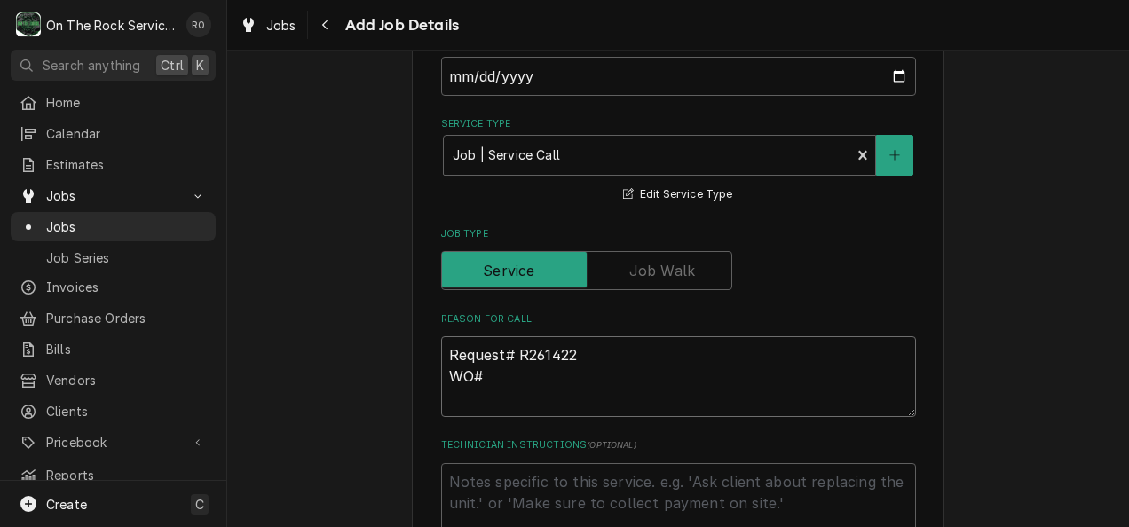
paste textarea "WO19"
type textarea "x"
type textarea "Request# R261422 WO# WO19"
type textarea "x"
type textarea "Request# R261422 WO# WO19"
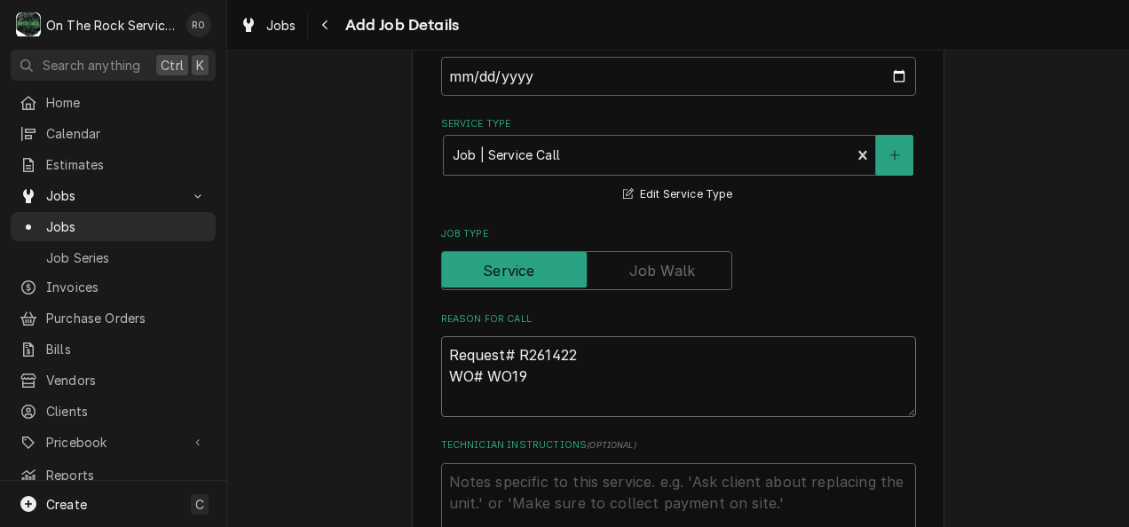
type textarea "x"
type textarea "Request# R261422 WO# WO19"
paste textarea ":Sandwich Prep"
type textarea "x"
type textarea "Request# R261422 WO# WO19 :Sandwich Prep"
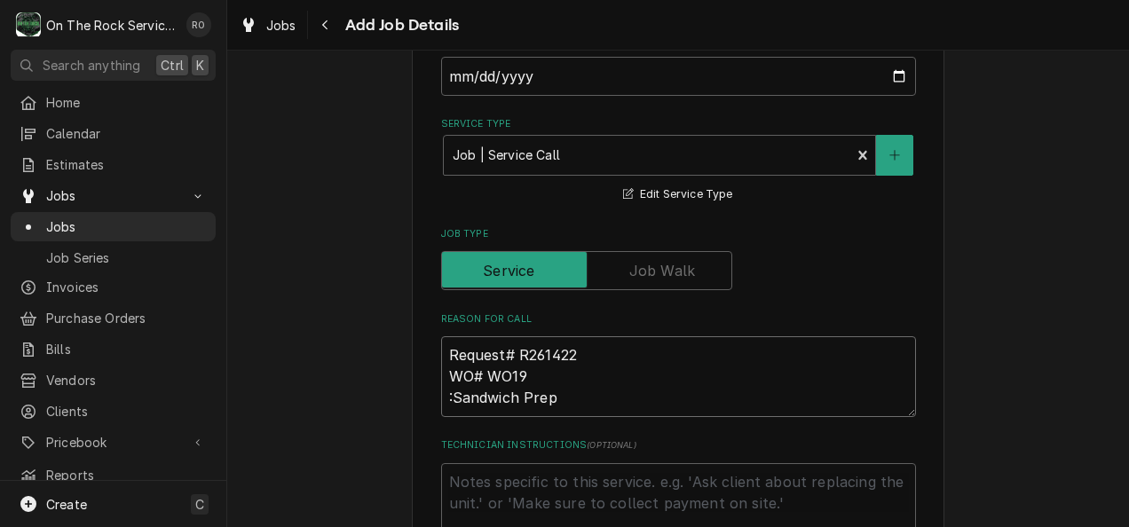
click at [445, 395] on textarea "Request# R261422 WO# WO19 :Sandwich Prep" at bounding box center [678, 376] width 475 height 81
type textarea "x"
type textarea "Request# R261422 WO# WO19 Sandwich Prep"
type textarea "x"
type textarea "Request# R261422 WO# WO19 Sandwich Prep"
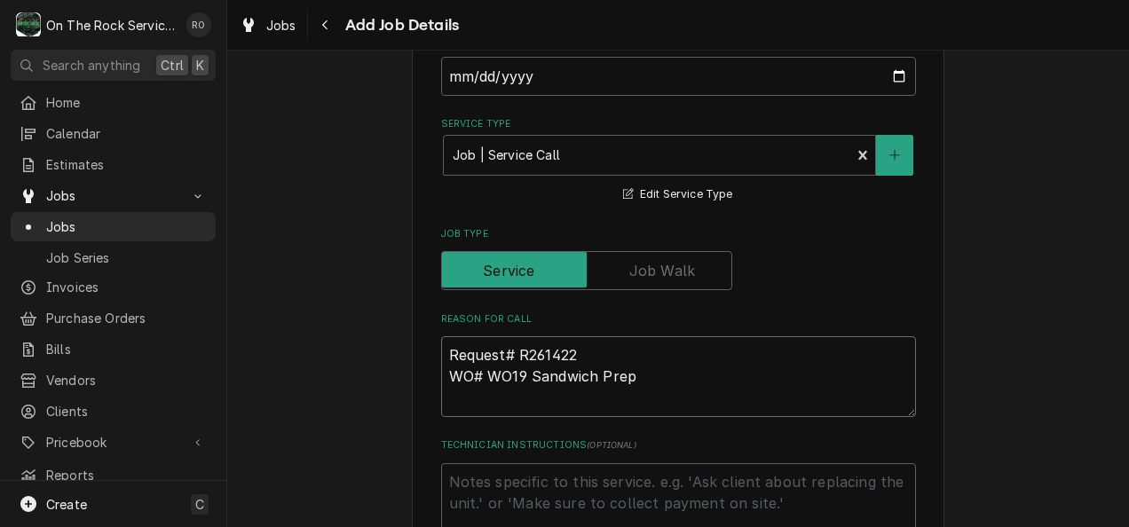
type textarea "x"
type textarea "Request# R261422 WO# WO19 Sandwich Prep"
click at [550, 396] on textarea "Request# R261422 WO# WO19 Sandwich Prep" at bounding box center [678, 376] width 475 height 81
type textarea "x"
type textarea "Request# R261422 WO# WO19 Sandwich Prep"
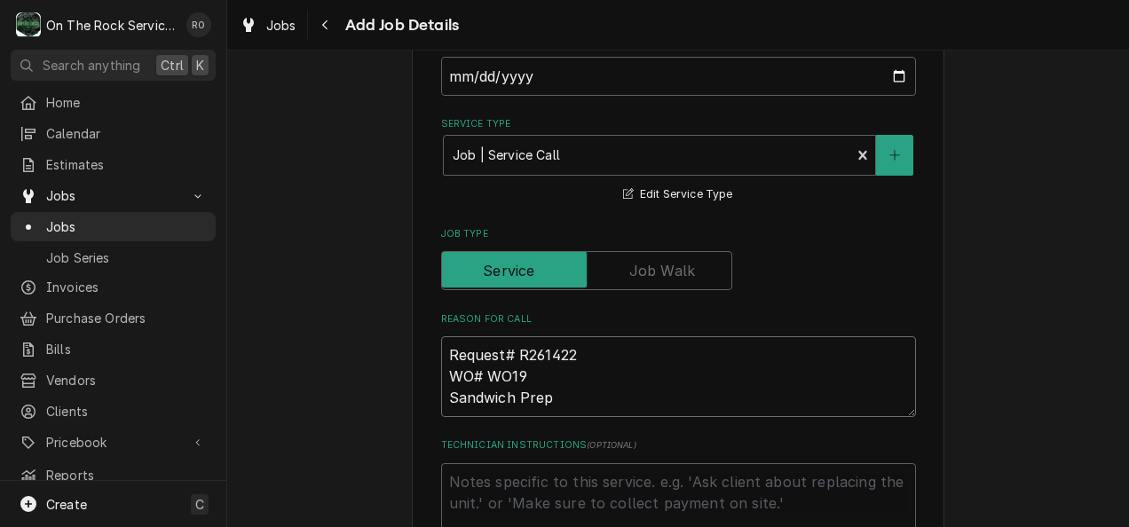
type textarea "x"
type textarea "Request# R261422 WO# WO19 Sandwich Prep"
paste textarea "Not Cooling"
type textarea "x"
type textarea "Request# R261422 WO# WO19 Sandwich Prep Not Cooling"
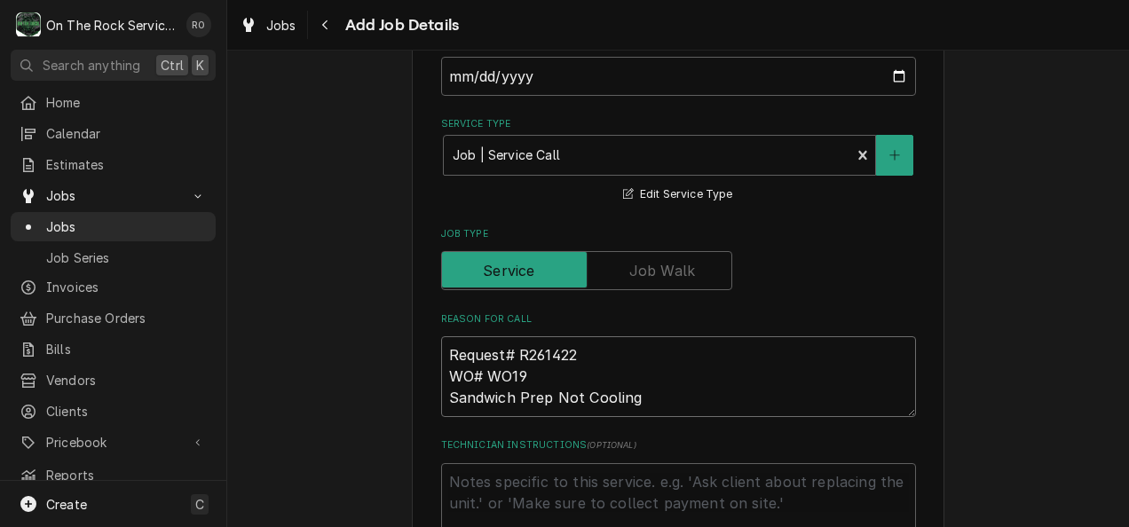
type textarea "x"
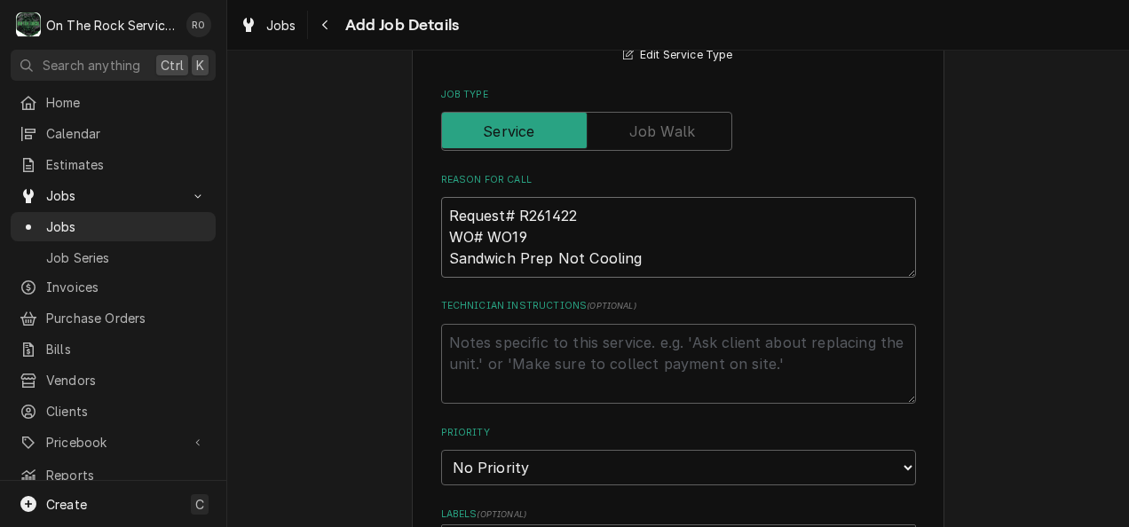
scroll to position [583, 0]
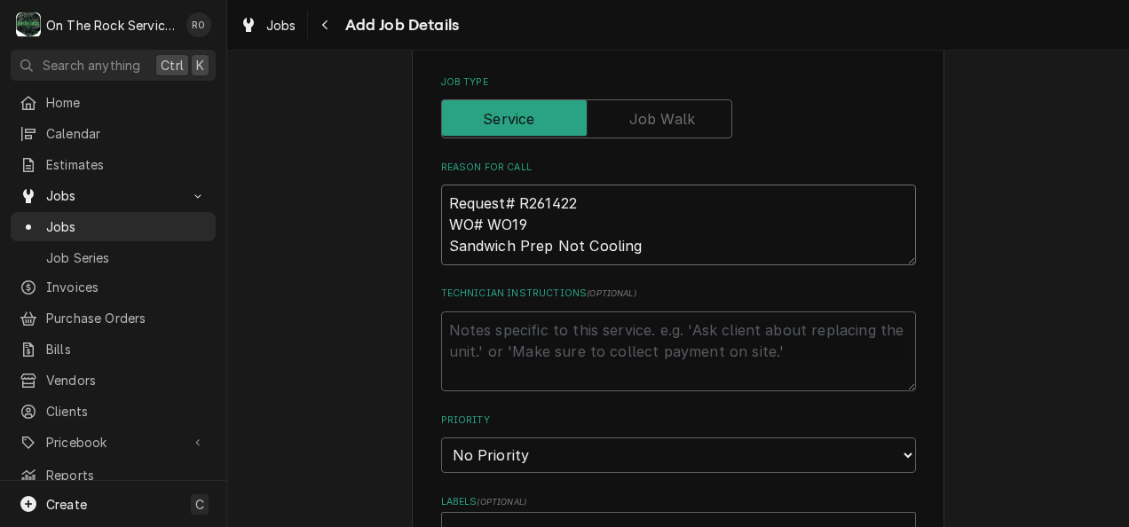
type textarea "Request# R261422 WO# WO19 Sandwich Prep Not Cooling"
click at [506, 360] on textarea "Technician Instructions ( optional )" at bounding box center [678, 352] width 475 height 81
paste textarea "***please include a picture of the data tag with the invoice*** For TECHNICAL S…"
type textarea "x"
type textarea "***please include a picture of the data tag with the invoice*** For TECHNICAL S…"
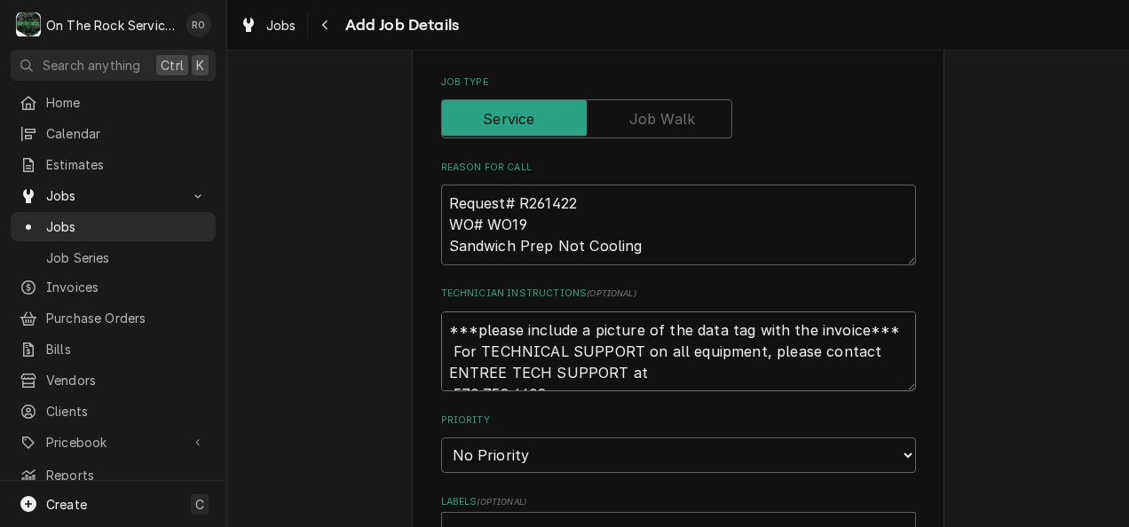
scroll to position [758, 0]
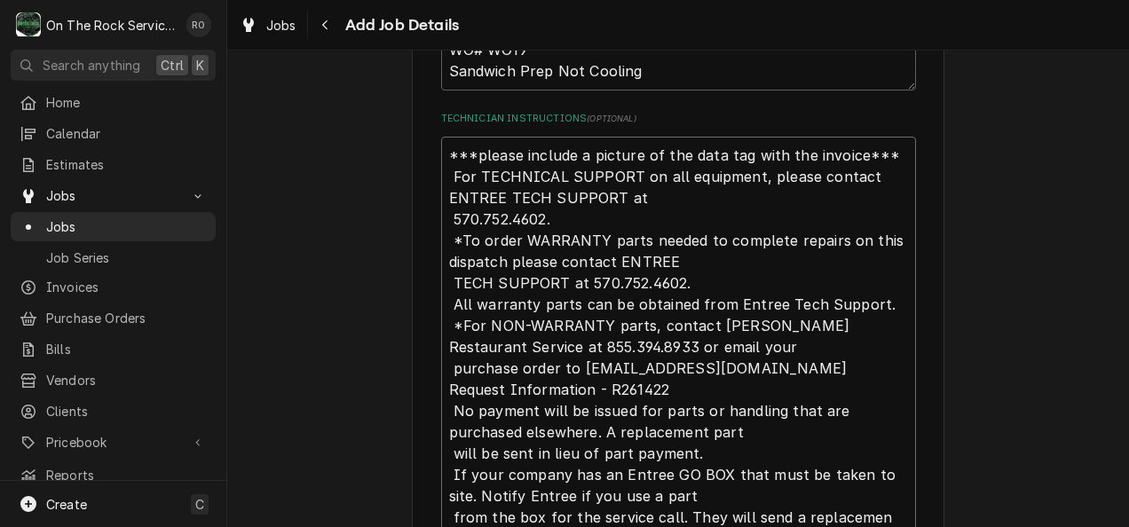
type textarea "x"
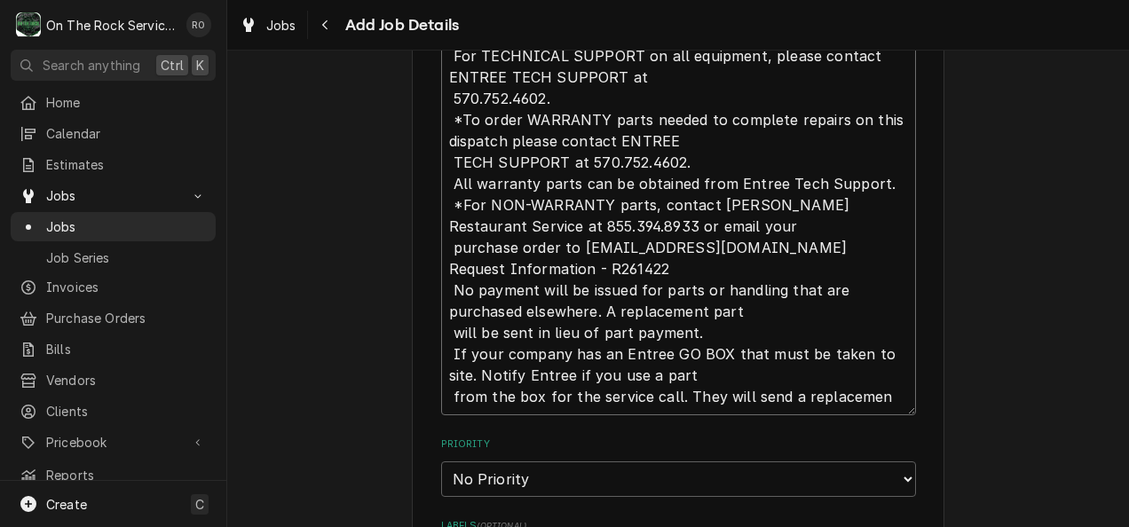
type textarea "***please include a picture of the data tag with the invoice*** For TECHNICAL S…"
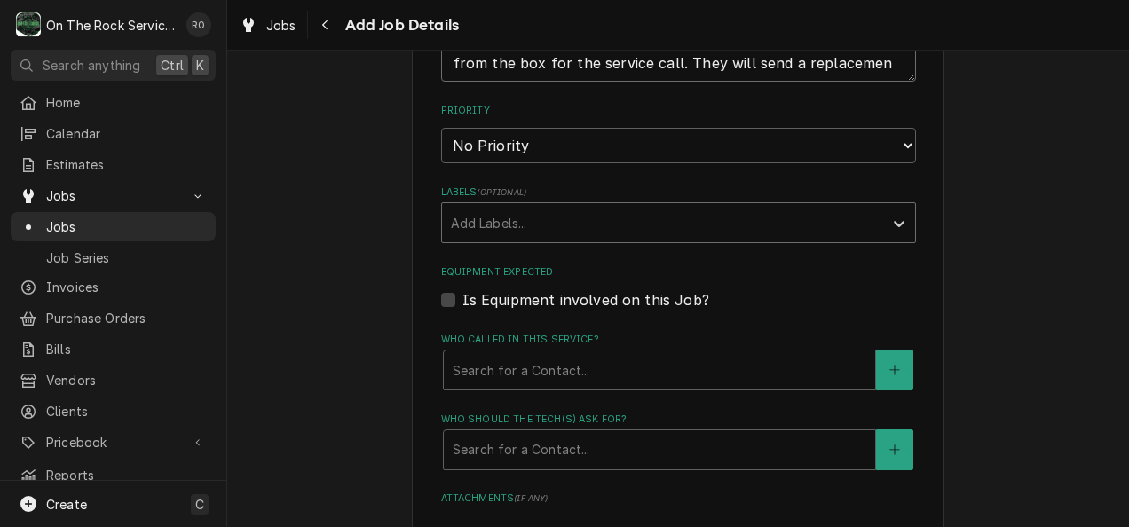
scroll to position [1213, 0]
click at [559, 371] on div "Who called in this service?" at bounding box center [660, 370] width 414 height 32
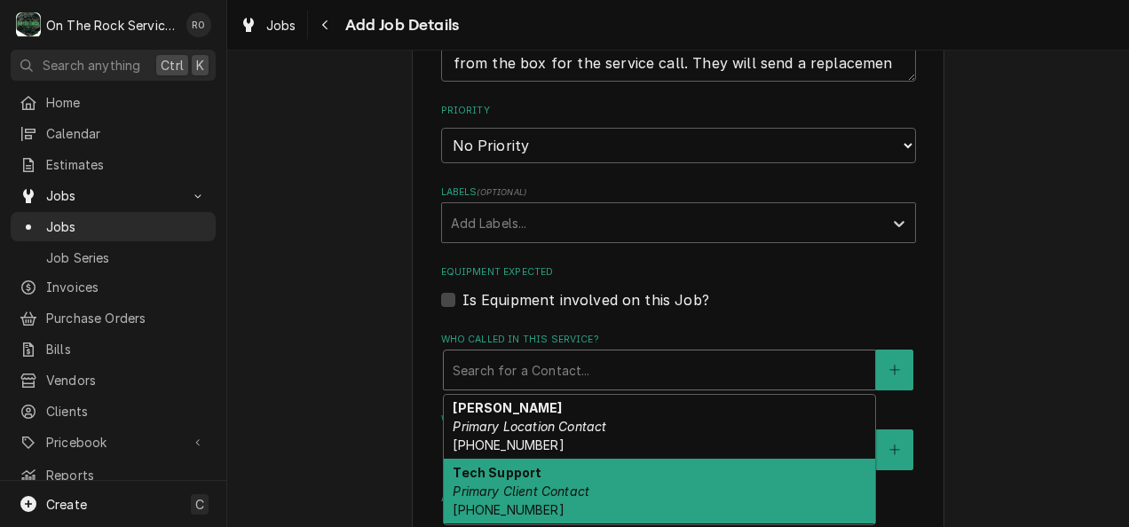
scroll to position [64, 0]
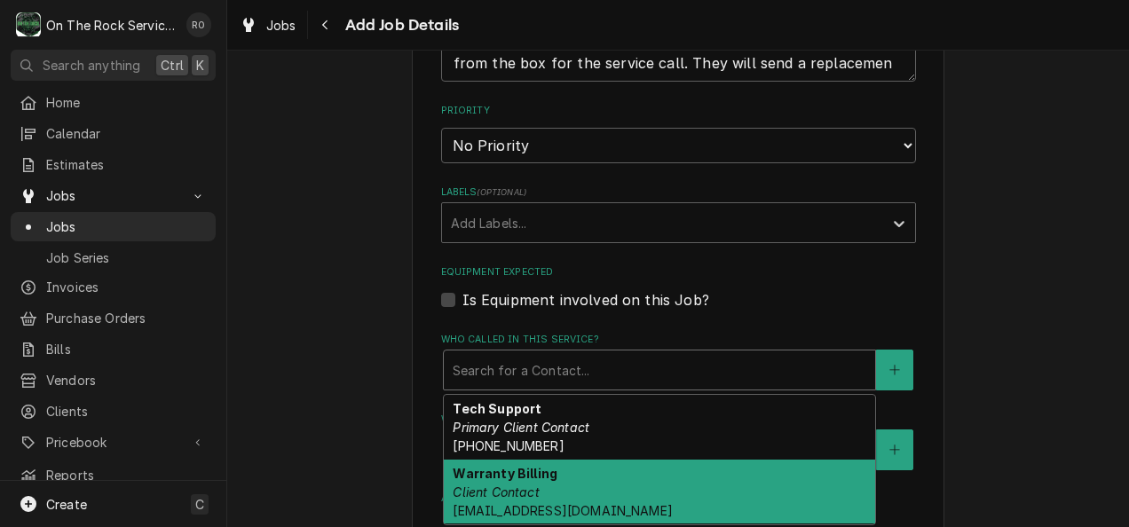
click at [550, 483] on div "Warranty Billing Client Contact [EMAIL_ADDRESS][DOMAIN_NAME]" at bounding box center [659, 492] width 431 height 65
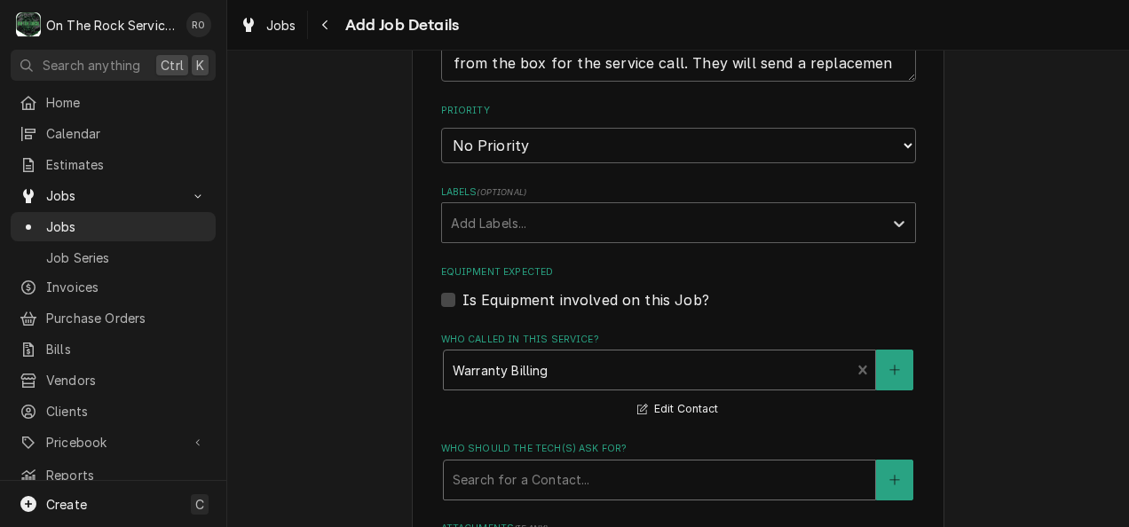
click at [550, 481] on div "Who should the tech(s) ask for?" at bounding box center [660, 480] width 414 height 32
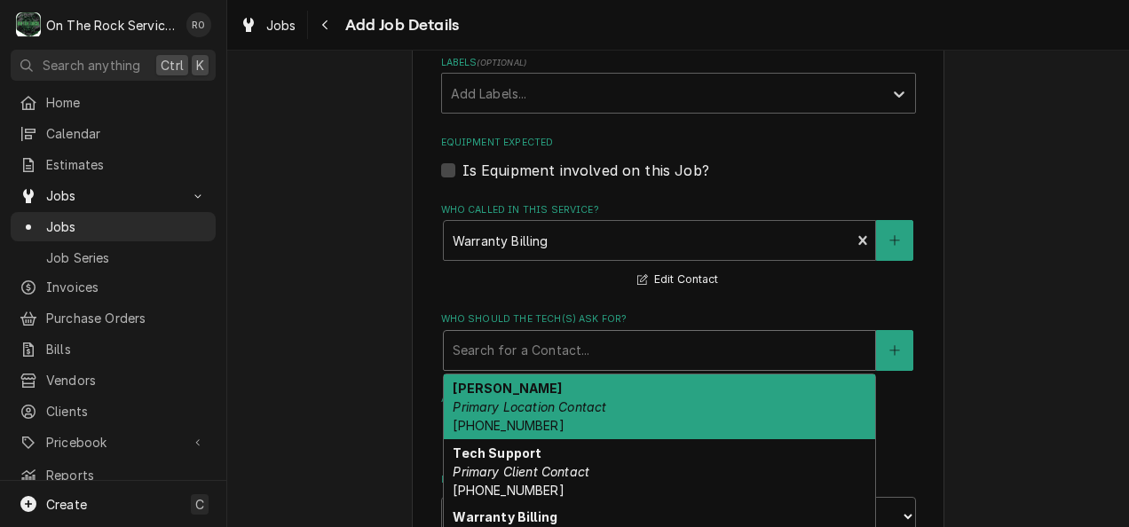
scroll to position [1348, 0]
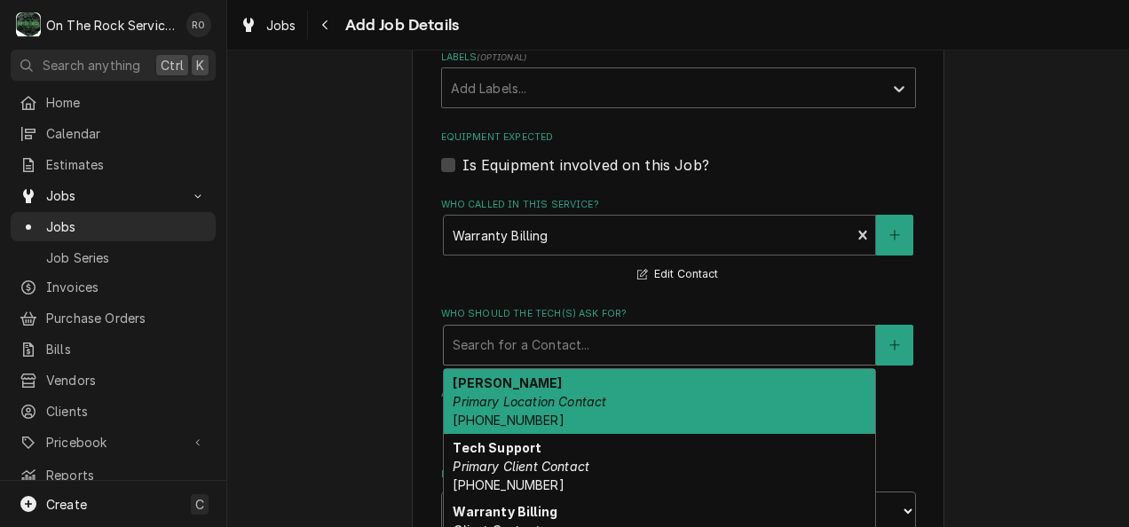
click at [555, 417] on div "[PERSON_NAME] Primary Location Contact [PHONE_NUMBER]" at bounding box center [659, 401] width 431 height 65
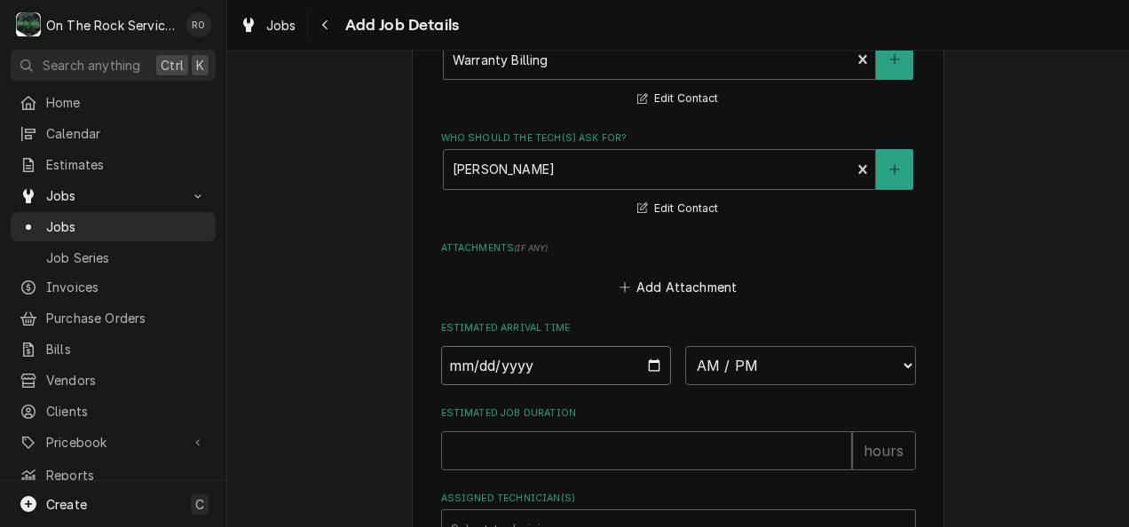
click at [552, 357] on input "Date" at bounding box center [556, 365] width 231 height 39
click at [626, 376] on input "Date" at bounding box center [556, 365] width 231 height 39
click at [653, 360] on input "Date" at bounding box center [556, 365] width 231 height 39
type textarea "x"
type input "[DATE]"
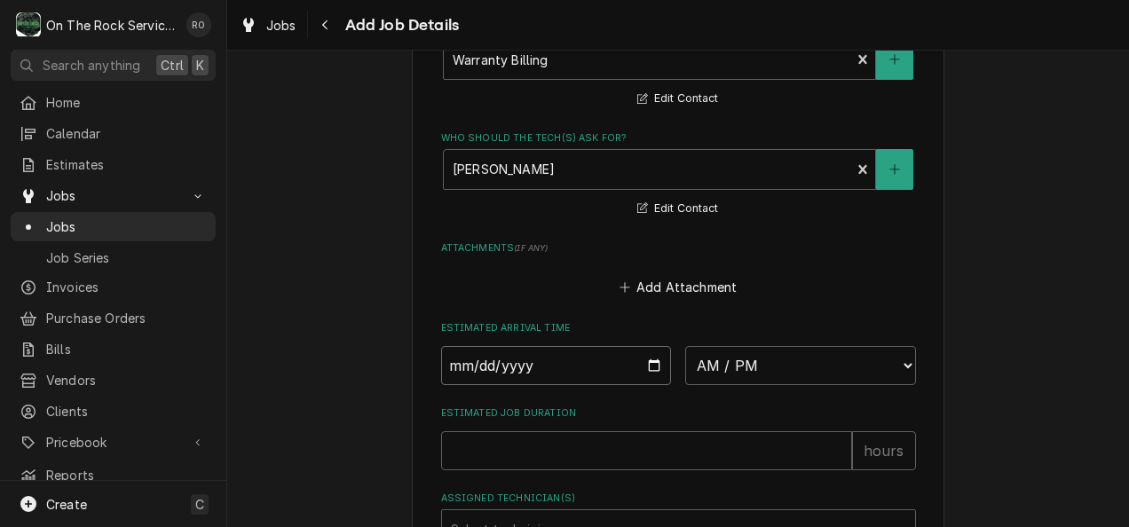
type textarea "x"
click at [715, 357] on select "AM / PM 6:00 AM 6:15 AM 6:30 AM 6:45 AM 7:00 AM 7:15 AM 7:30 AM 7:45 AM 8:00 AM…" at bounding box center [800, 365] width 231 height 39
select select "10:00:00"
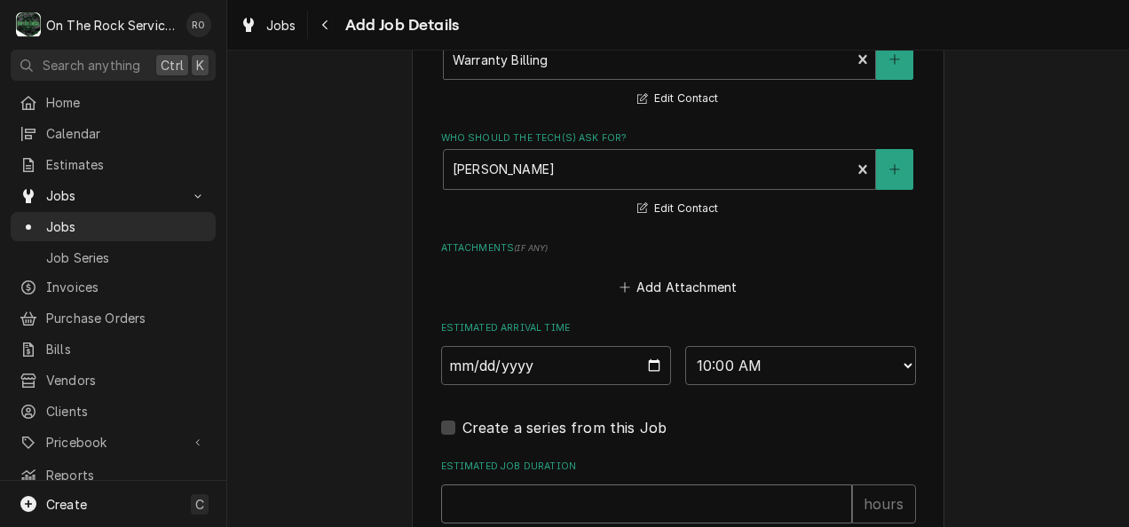
click at [513, 486] on input "Estimated Job Duration" at bounding box center [646, 504] width 411 height 39
type textarea "x"
type input "2"
type textarea "x"
type input "2"
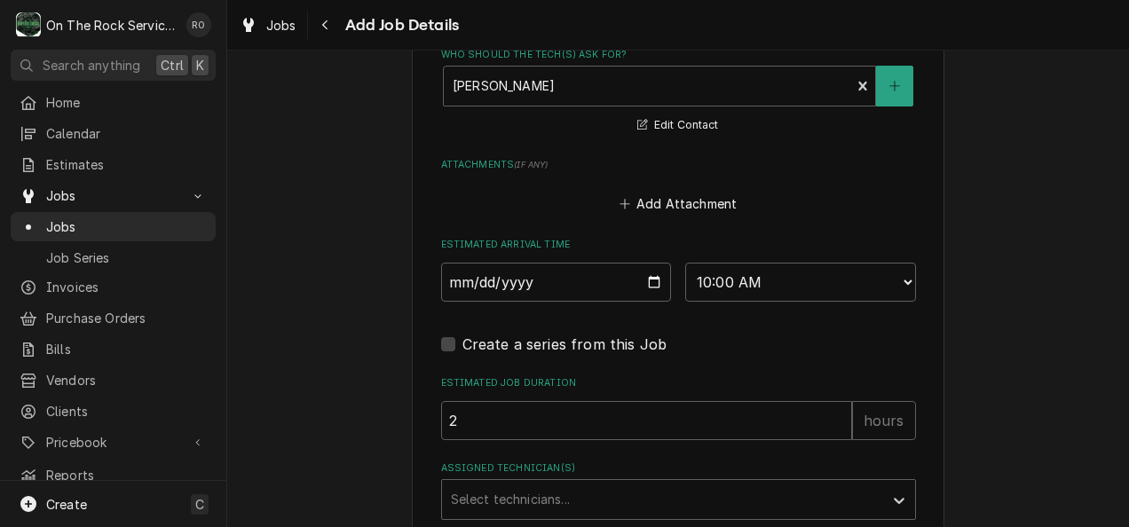
scroll to position [1664, 0]
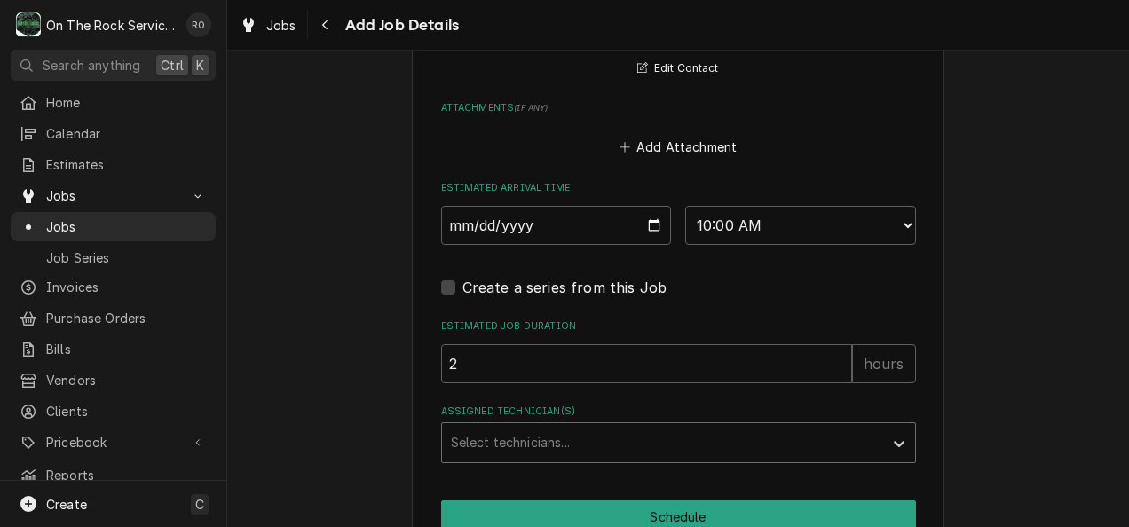
click at [499, 456] on div "Assigned Technician(s)" at bounding box center [662, 443] width 423 height 32
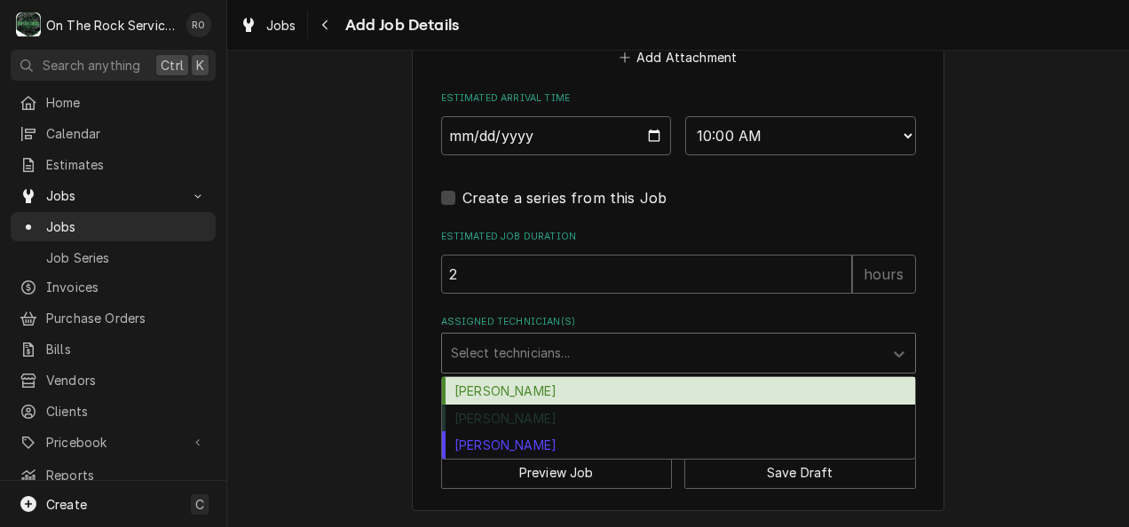
scroll to position [1756, 0]
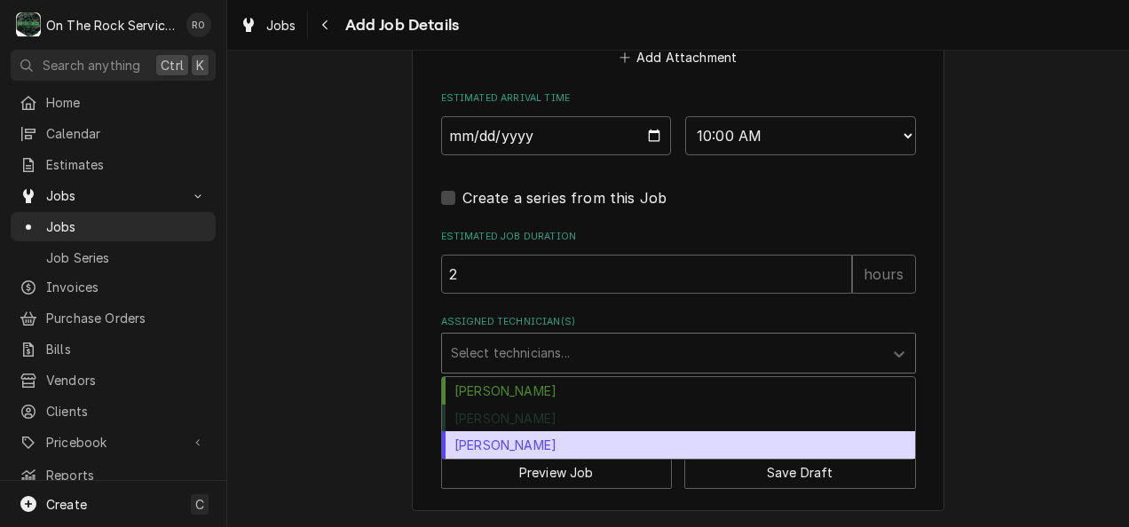
click at [518, 447] on div "[PERSON_NAME]" at bounding box center [678, 445] width 473 height 28
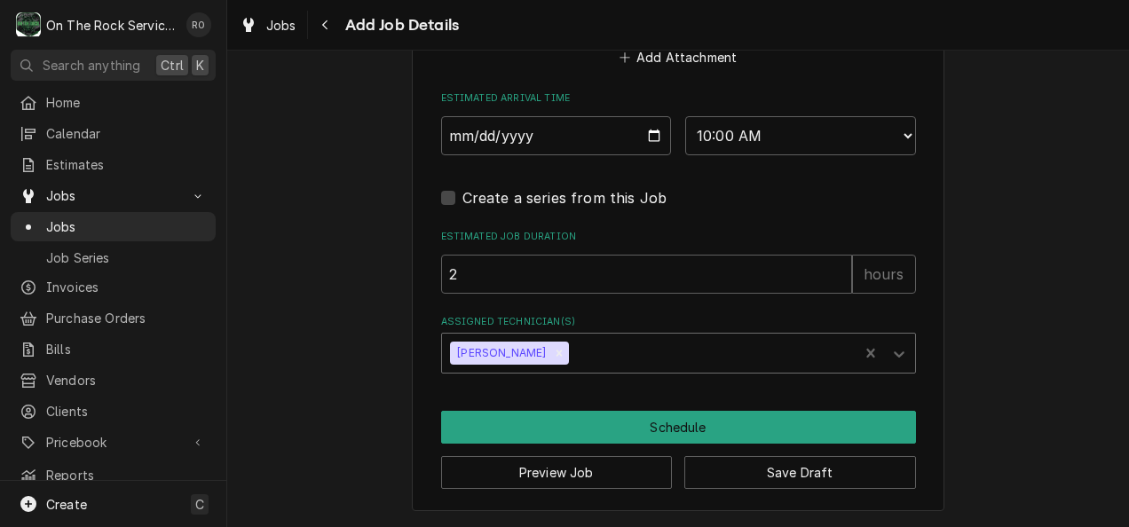
type textarea "x"
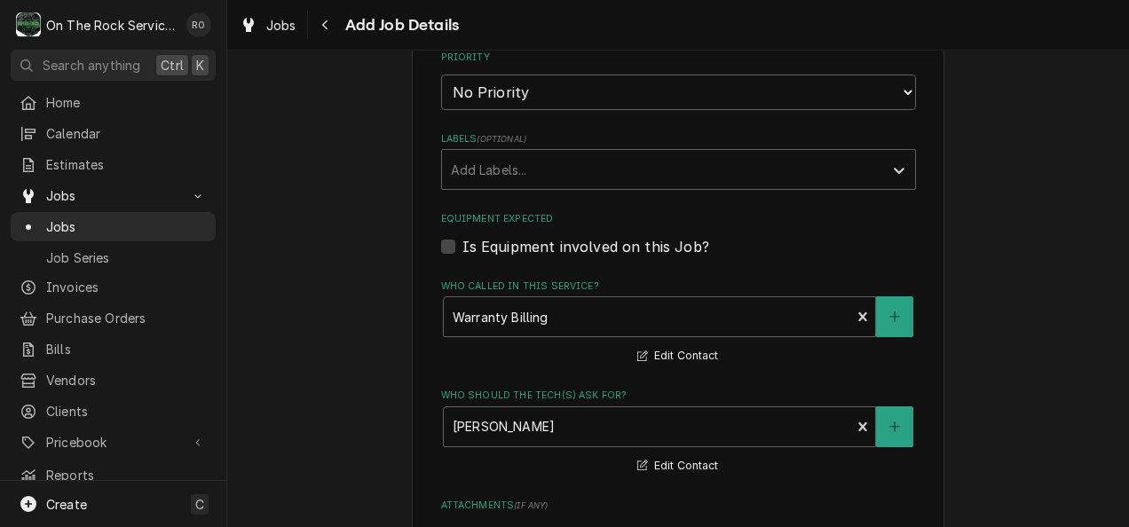
scroll to position [1222, 0]
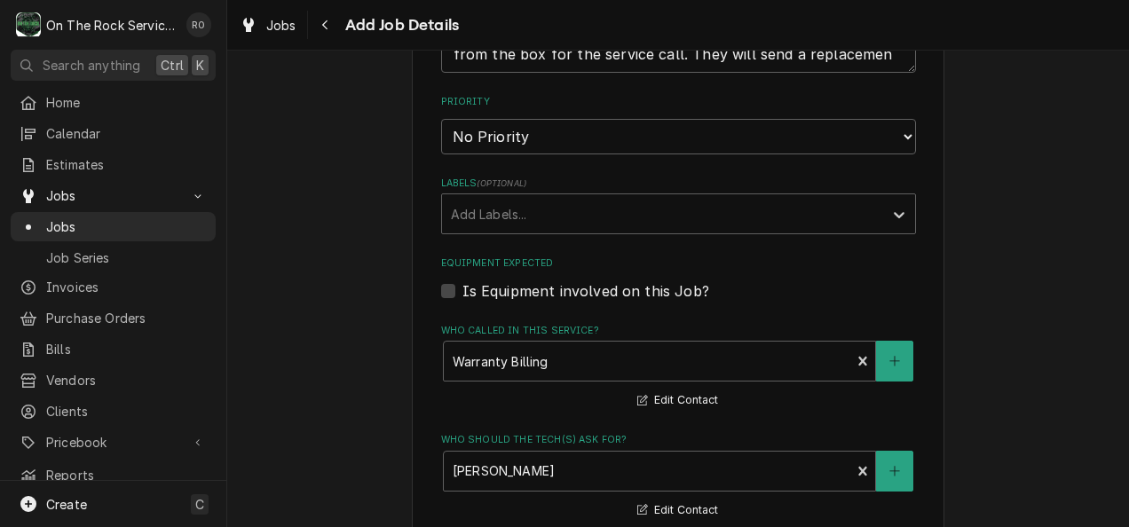
click at [463, 293] on label "Is Equipment involved on this Job?" at bounding box center [586, 291] width 247 height 21
click at [463, 293] on input "Equipment Expected" at bounding box center [700, 300] width 475 height 39
checkbox input "true"
type textarea "x"
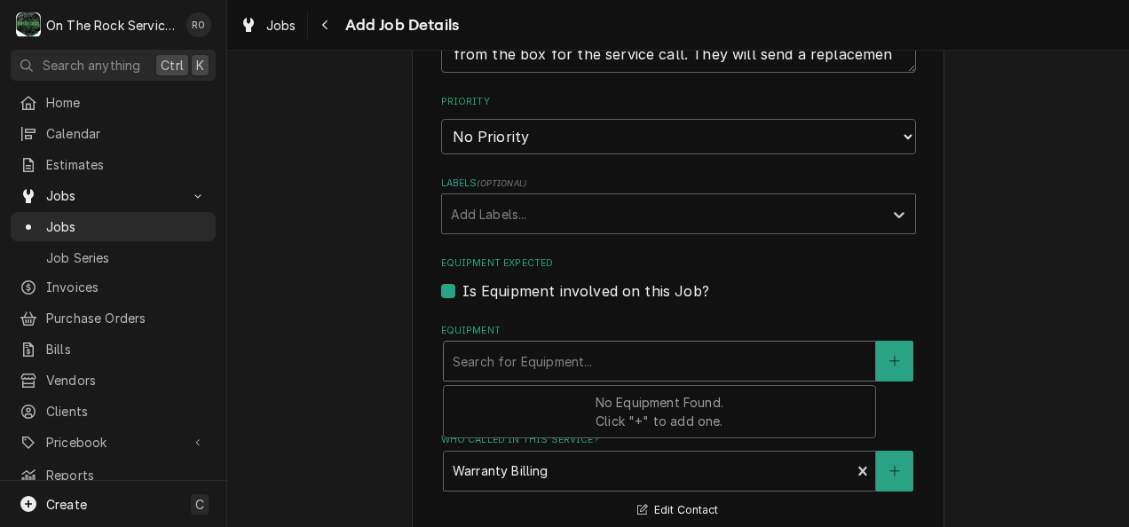
click at [550, 355] on div "Equipment" at bounding box center [660, 361] width 414 height 32
click at [890, 353] on button "Equipment" at bounding box center [894, 361] width 37 height 41
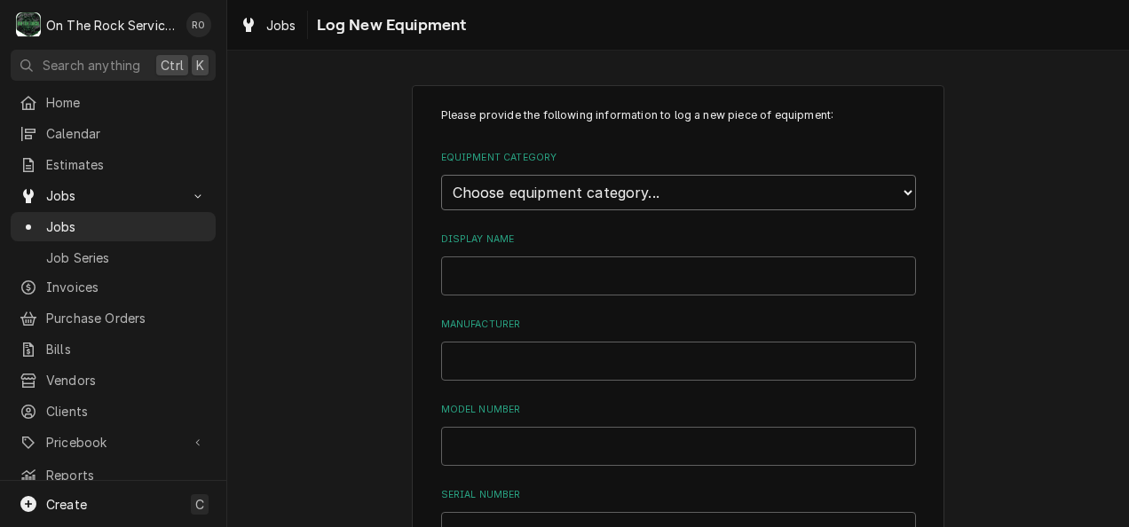
click at [731, 178] on select "Choose equipment category... Cooking Equipment Fryers Ice Machines Ovens and Ra…" at bounding box center [678, 193] width 475 height 36
select select "8"
click at [441, 175] on select "Choose equipment category... Cooking Equipment Fryers Ice Machines Ovens and Ra…" at bounding box center [678, 193] width 475 height 36
click at [644, 270] on select "Choose equipment type... Bar Refrigeration Blast Chiller Chef Base Freezer Chef…" at bounding box center [678, 275] width 475 height 36
select select "69"
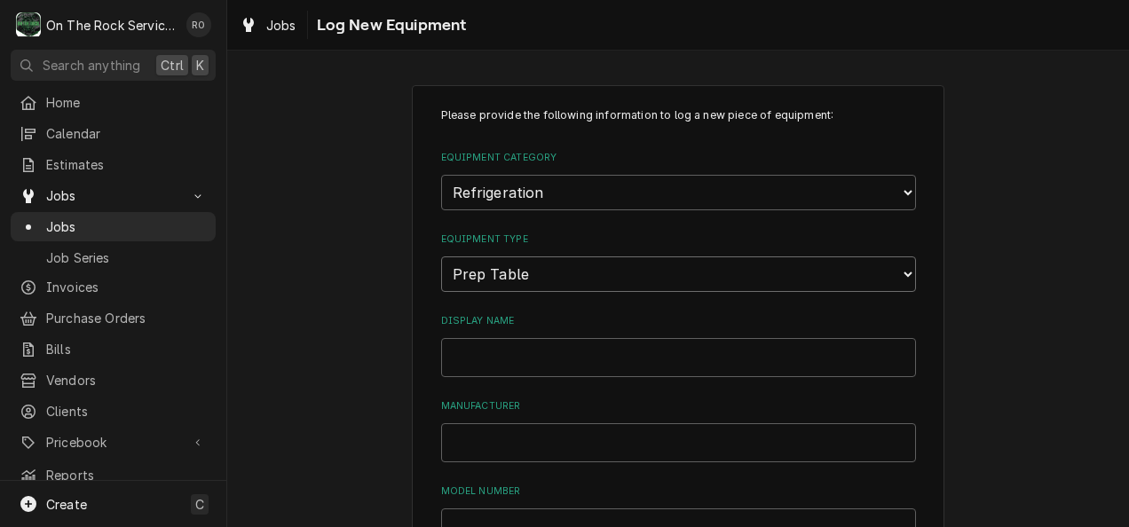
click at [441, 257] on select "Choose equipment type... Bar Refrigeration Blast Chiller Chef Base Freezer Chef…" at bounding box center [678, 275] width 475 height 36
click at [900, 273] on select "Choose equipment type... Bar Refrigeration Blast Chiller Chef Base Freezer Chef…" at bounding box center [678, 275] width 475 height 36
click at [441, 257] on select "Choose equipment type... Bar Refrigeration Blast Chiller Chef Base Freezer Chef…" at bounding box center [678, 275] width 475 height 36
click at [897, 272] on select "Choose equipment type... Bar Refrigeration Blast Chiller Chef Base Freezer Chef…" at bounding box center [678, 275] width 475 height 36
click at [441, 257] on select "Choose equipment type... Bar Refrigeration Blast Chiller Chef Base Freezer Chef…" at bounding box center [678, 275] width 475 height 36
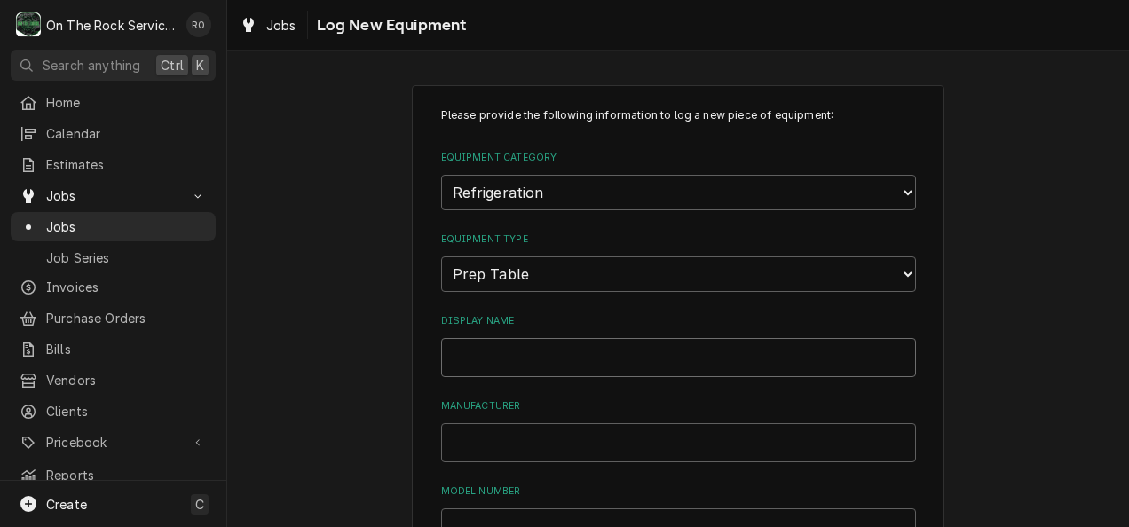
click at [643, 350] on input "Display Name" at bounding box center [678, 357] width 475 height 39
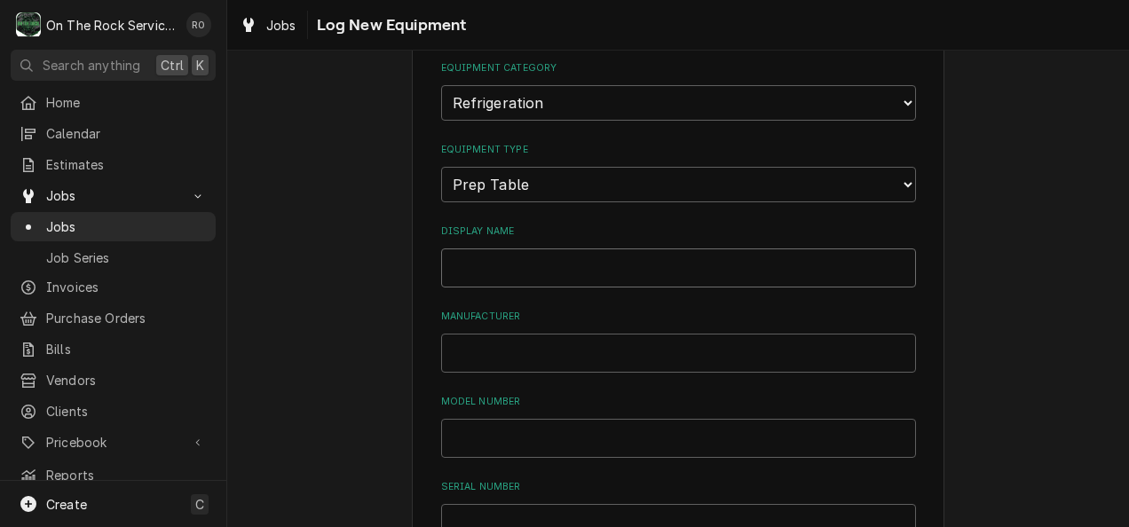
scroll to position [101, 0]
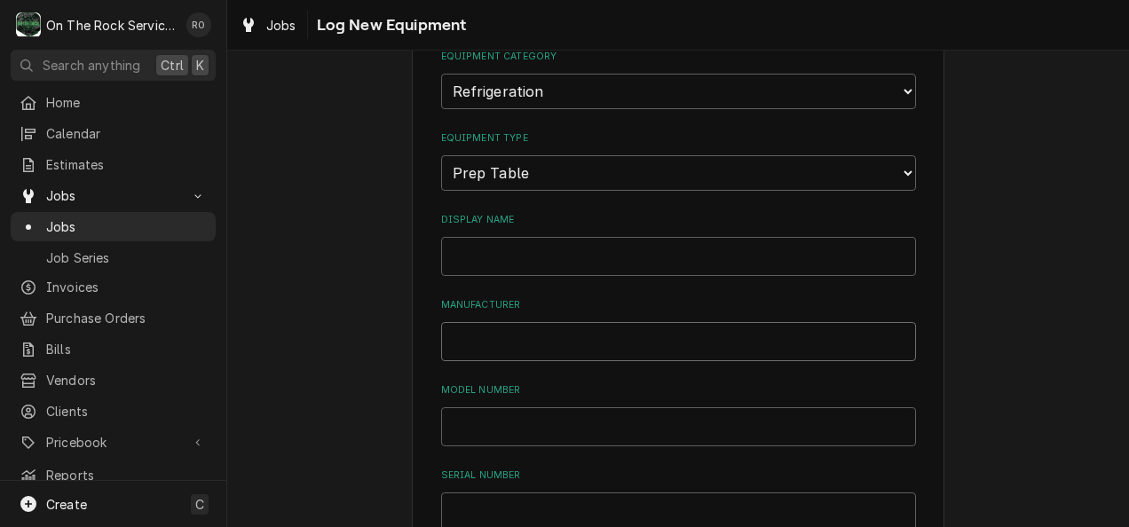
click at [528, 330] on input "Manufacturer" at bounding box center [678, 341] width 475 height 39
paste input "Supera"
type input "Supera"
click at [457, 248] on input "Display Name" at bounding box center [678, 256] width 475 height 39
paste input ":Sandwich Prep"
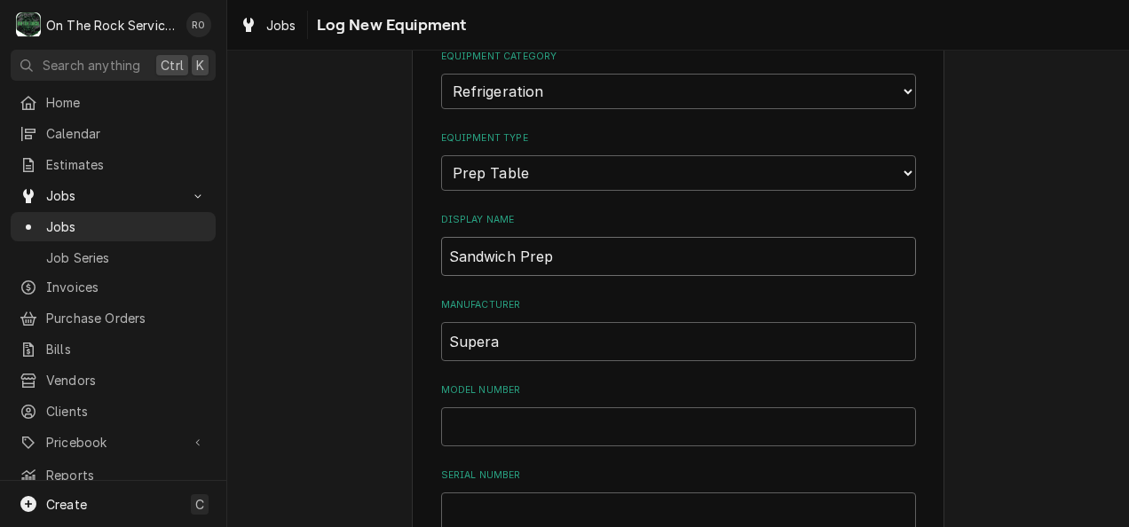
type input "Sandwich Prep"
click at [463, 415] on input "Model Number" at bounding box center [678, 426] width 475 height 39
paste input "PS29-MT"
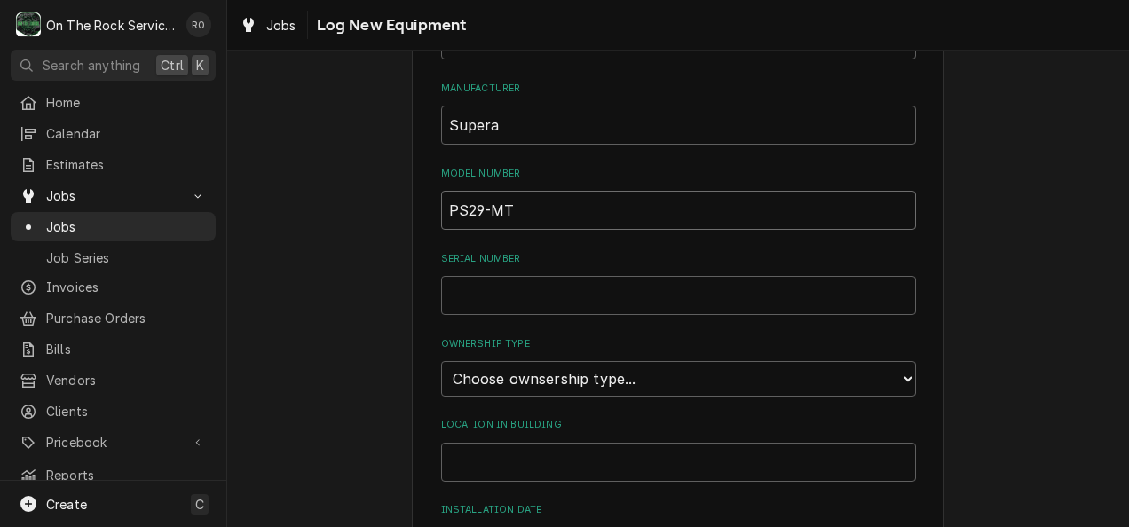
scroll to position [317, 0]
type input "PS29-MT"
click at [547, 290] on input "Serial Number" at bounding box center [678, 296] width 475 height 39
paste input "2402SUPQ00348"
type input "2402SUPQ00348"
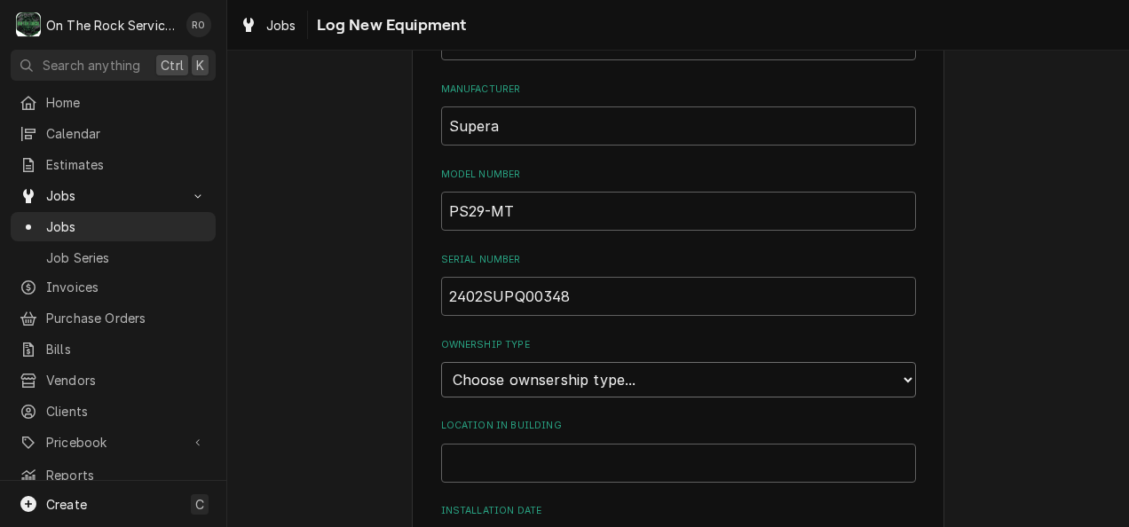
click at [501, 376] on select "Choose ownsership type... Unknown Owned Leased Rented" at bounding box center [678, 380] width 475 height 36
select select "0"
click at [441, 362] on select "Choose ownsership type... Unknown Owned Leased Rented" at bounding box center [678, 380] width 475 height 36
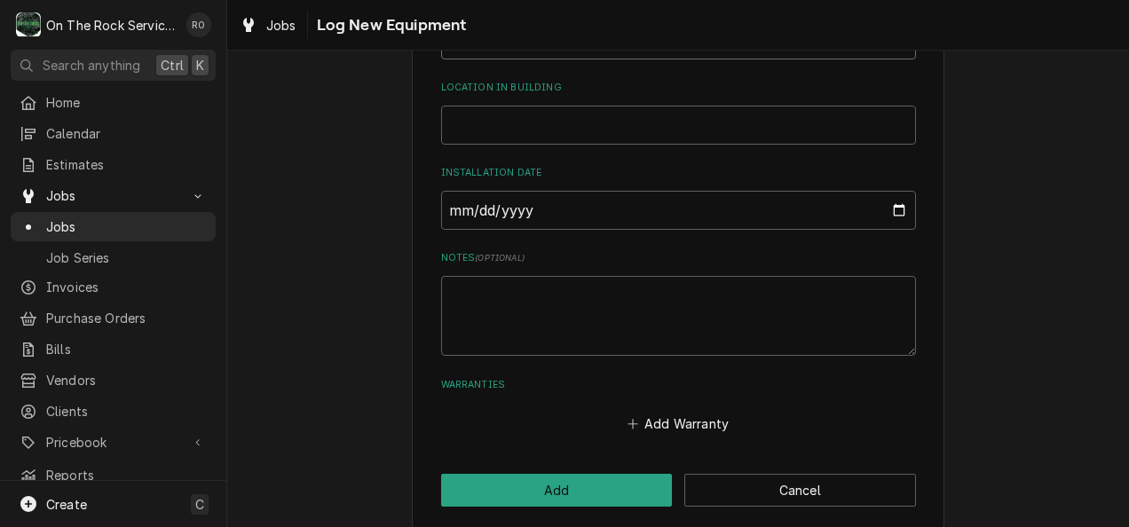
scroll to position [670, 0]
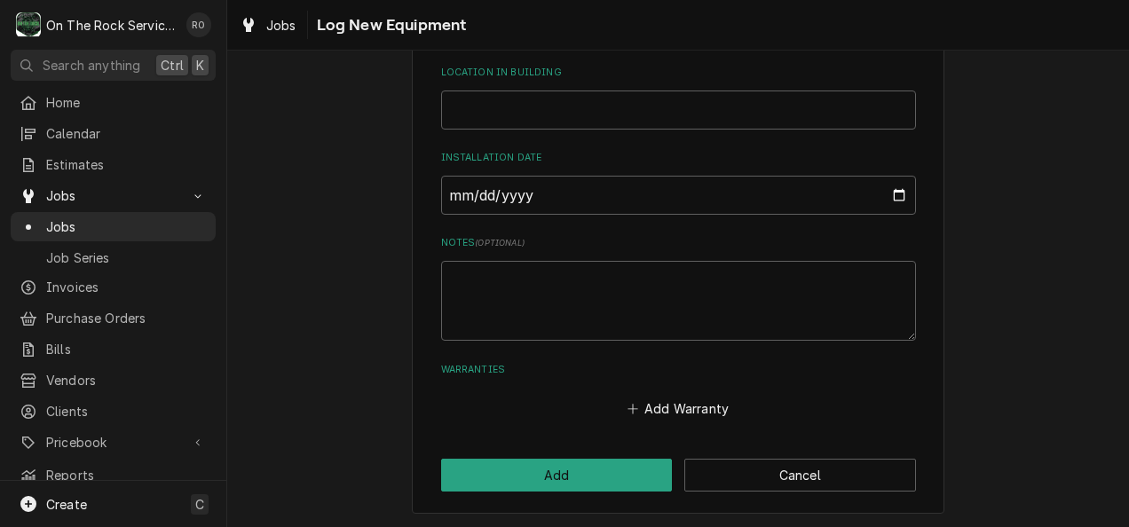
click at [616, 240] on label "Notes ( optional )" at bounding box center [678, 243] width 475 height 14
click at [616, 261] on textarea "Notes ( optional )" at bounding box center [678, 301] width 475 height 81
click at [462, 188] on input "Installation Date" at bounding box center [678, 195] width 475 height 39
type input "[DATE]"
click at [530, 304] on textarea "Notes ( optional )" at bounding box center [678, 301] width 475 height 81
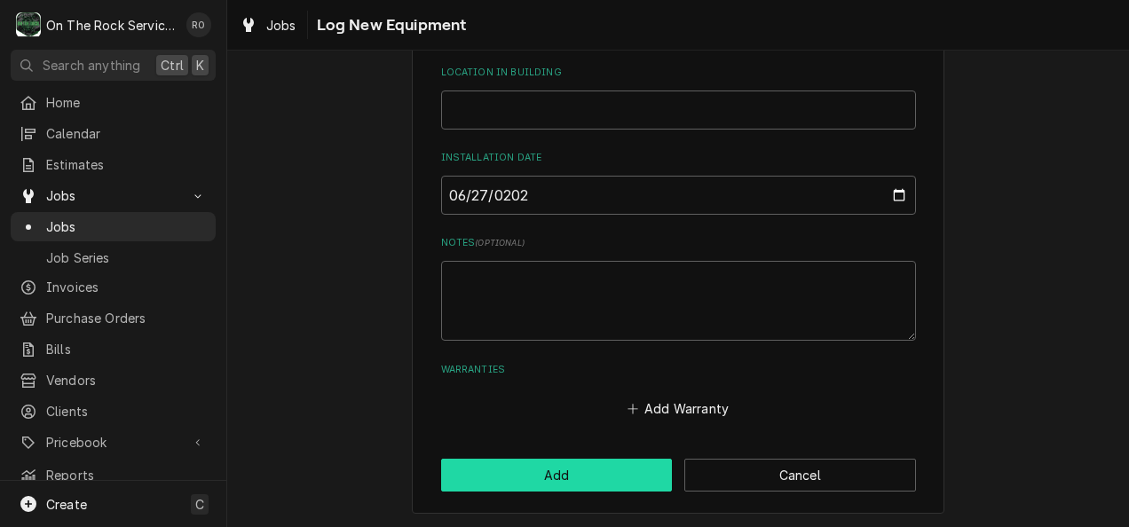
click at [537, 465] on button "Add" at bounding box center [557, 475] width 232 height 33
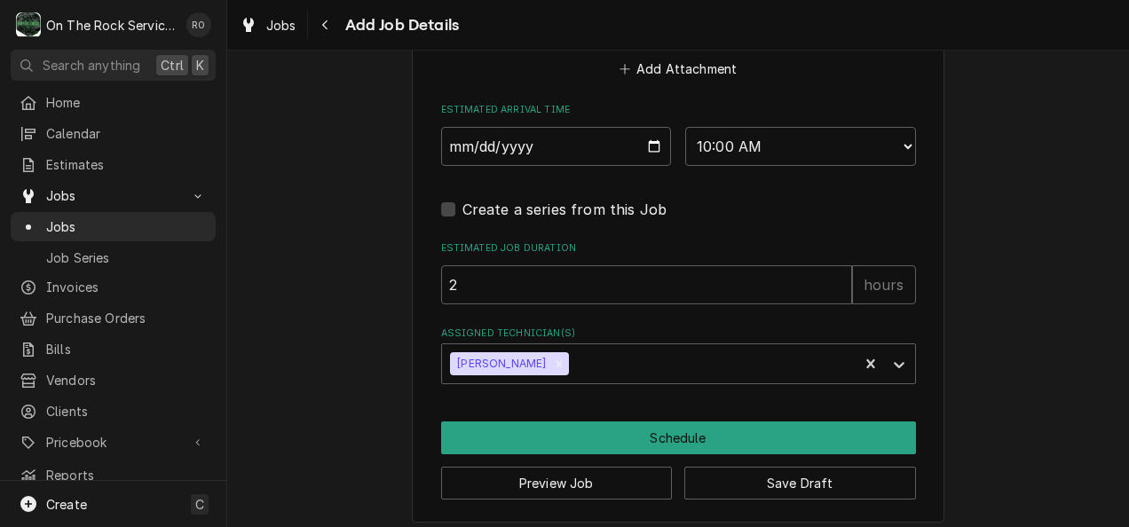
scroll to position [1889, 0]
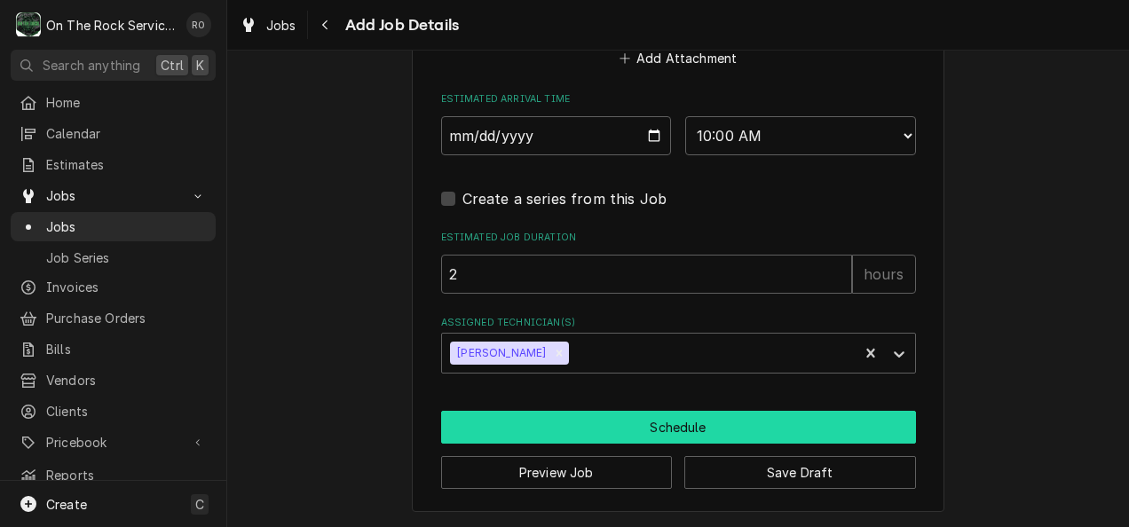
click at [527, 426] on button "Schedule" at bounding box center [678, 427] width 475 height 33
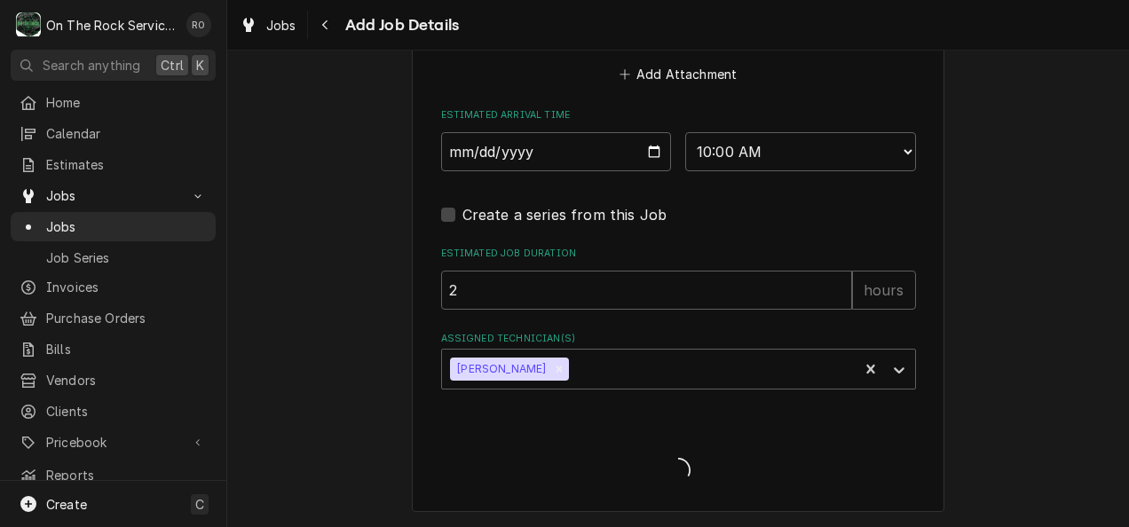
scroll to position [1871, 0]
type textarea "x"
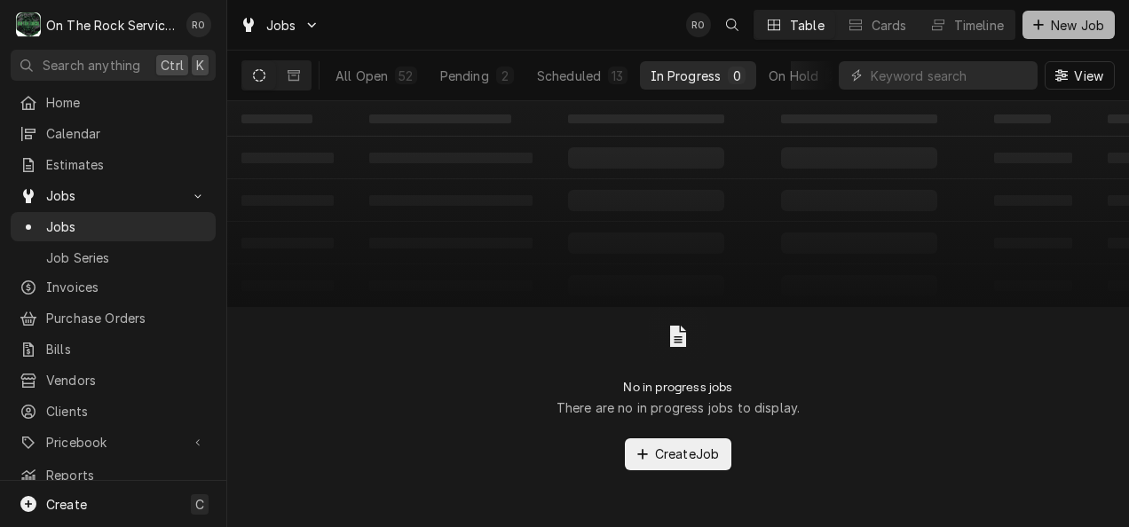
click at [1065, 23] on span "New Job" at bounding box center [1078, 25] width 60 height 19
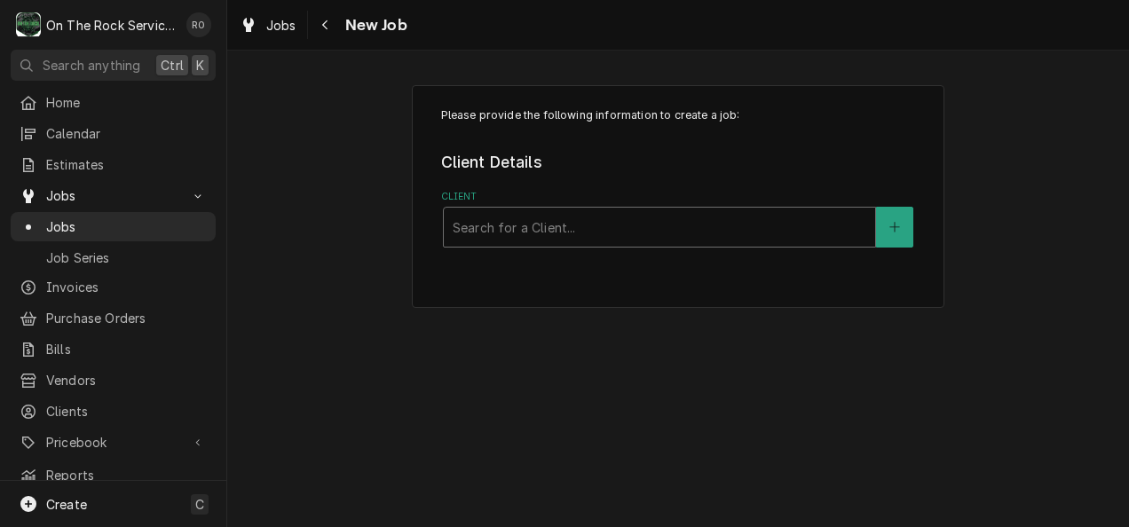
click at [750, 231] on div "Client" at bounding box center [660, 227] width 414 height 32
type input "sonic"
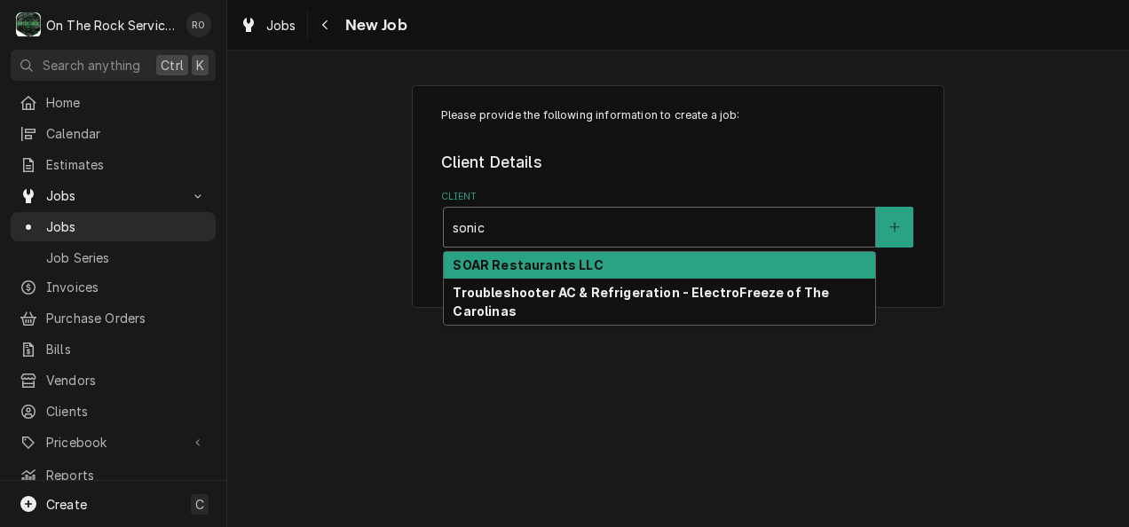
click at [627, 266] on div "SOAR Restaurants LLC" at bounding box center [659, 266] width 431 height 28
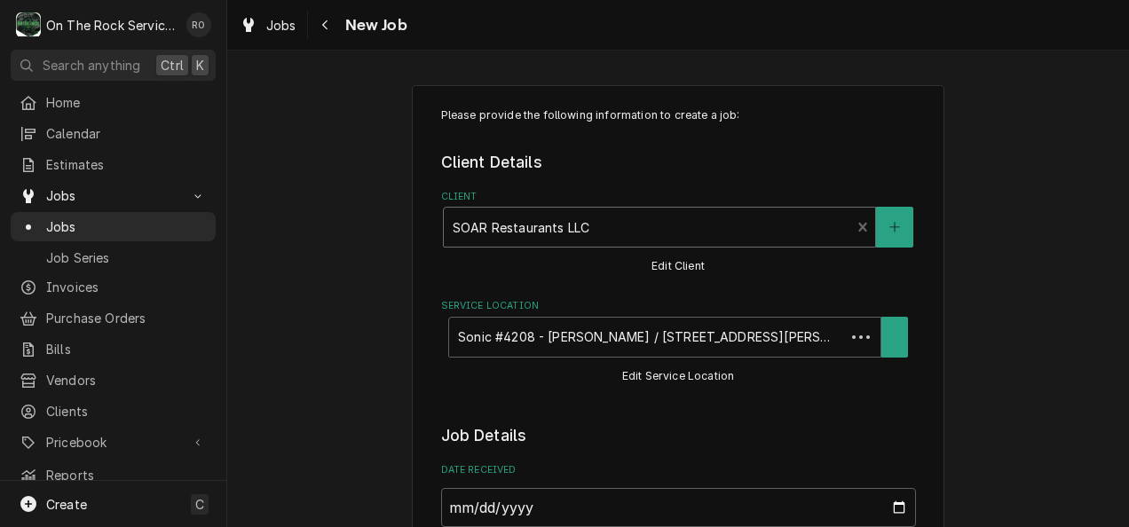
type textarea "x"
